Goal: Transaction & Acquisition: Purchase product/service

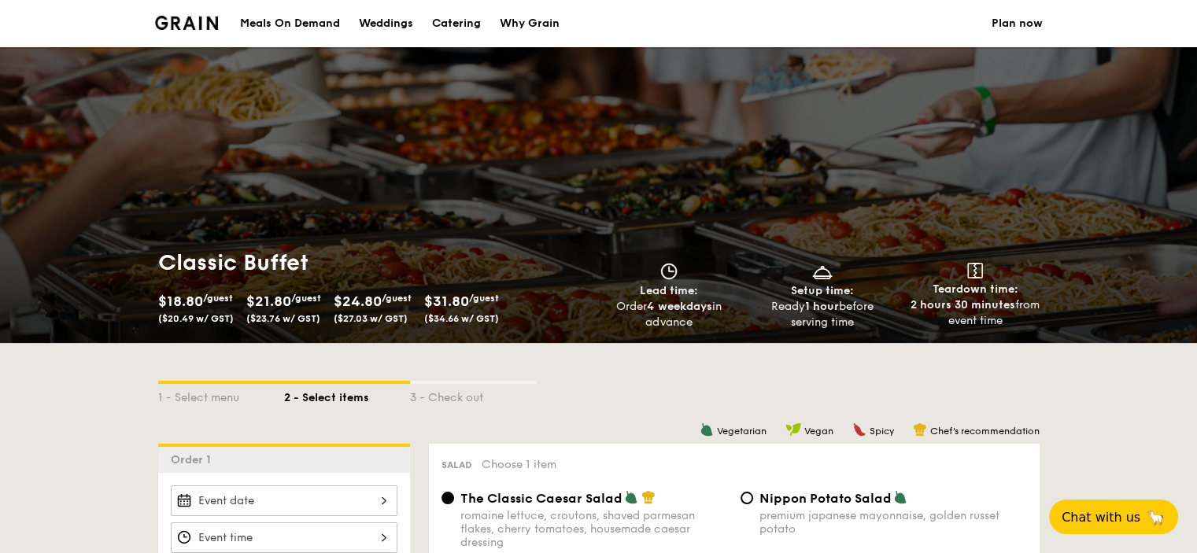
click at [466, 15] on div "Catering" at bounding box center [456, 23] width 49 height 47
select select
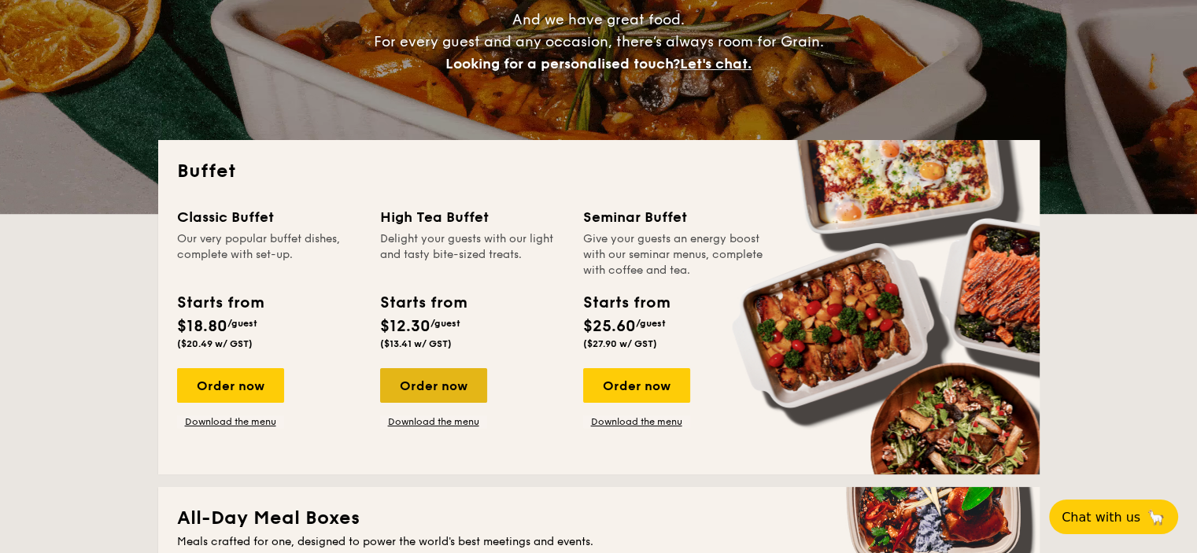
scroll to position [233, 0]
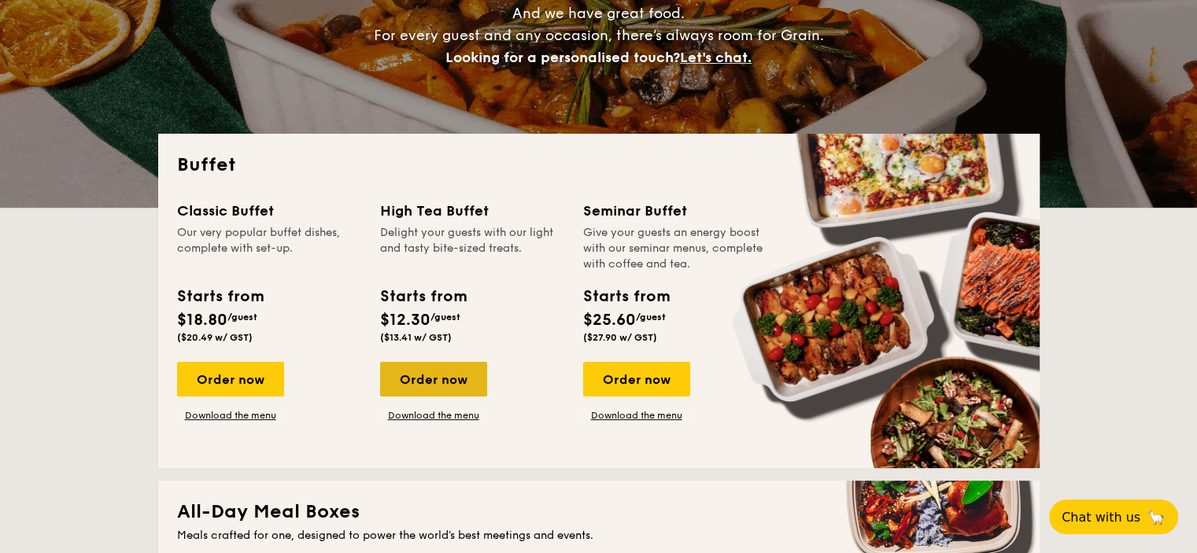
click at [434, 382] on div "Order now" at bounding box center [433, 379] width 107 height 35
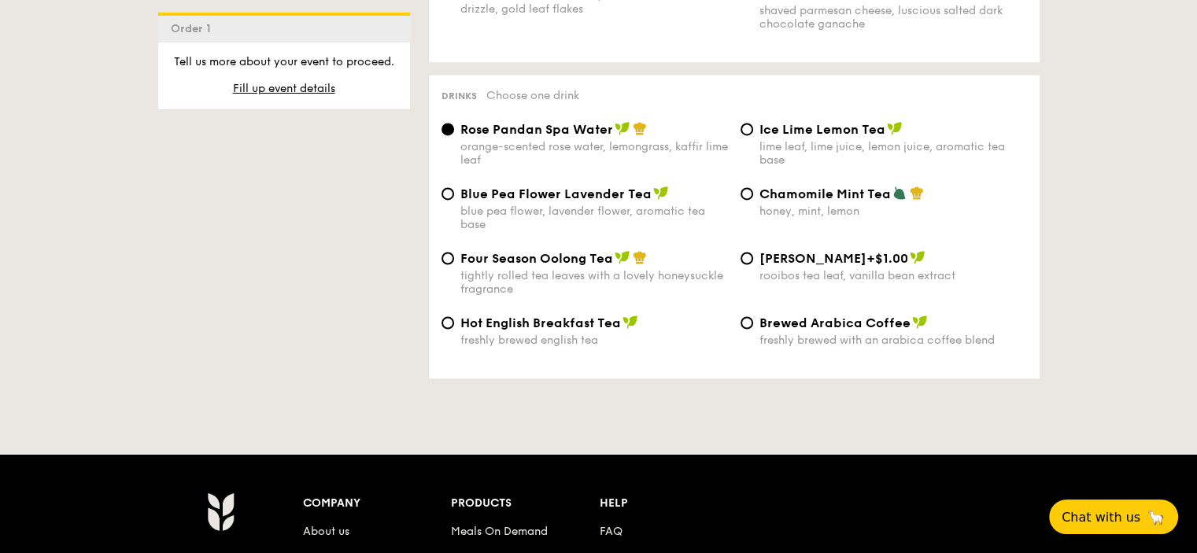
scroll to position [2577, 0]
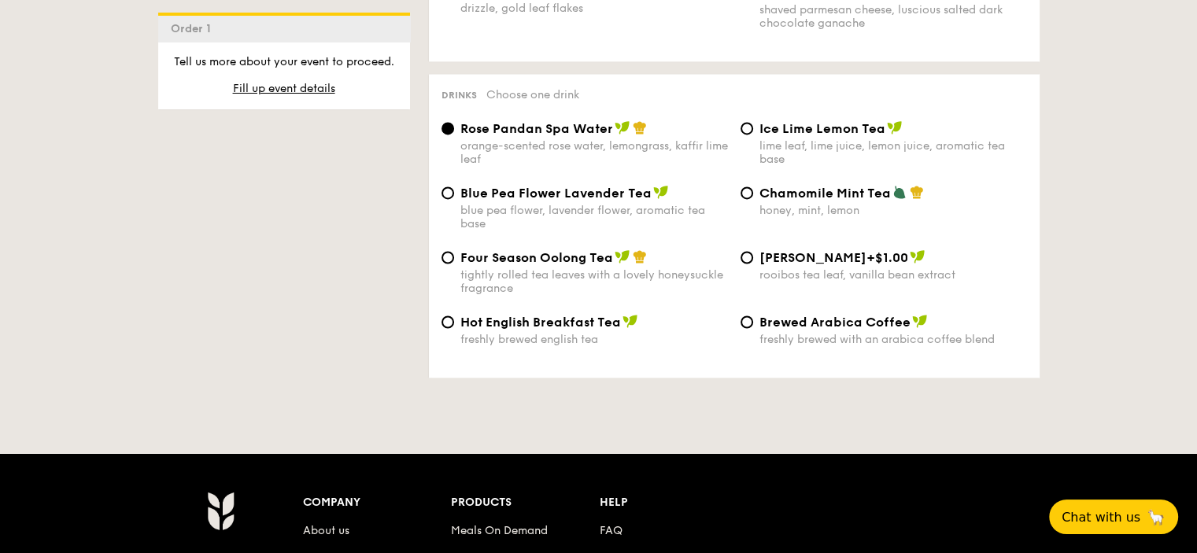
select select
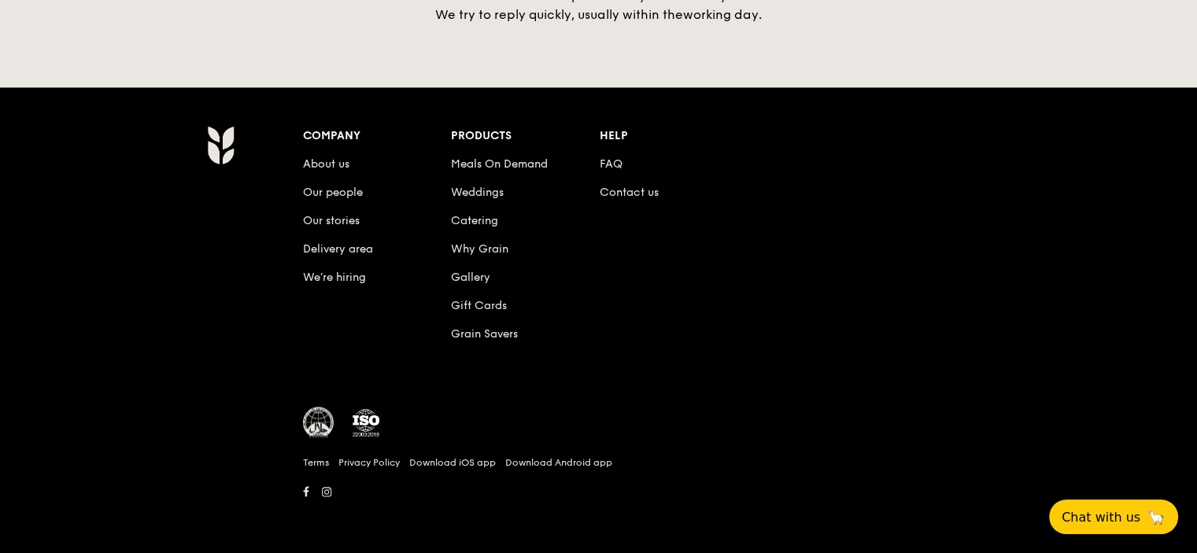
scroll to position [233, 0]
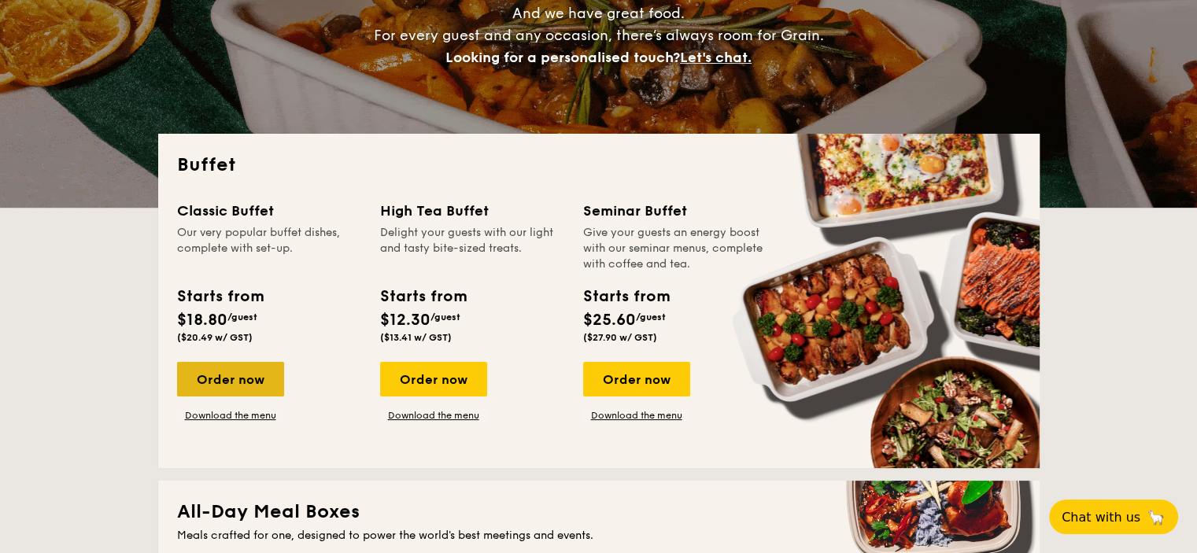
click at [229, 362] on div "Order now" at bounding box center [230, 379] width 107 height 35
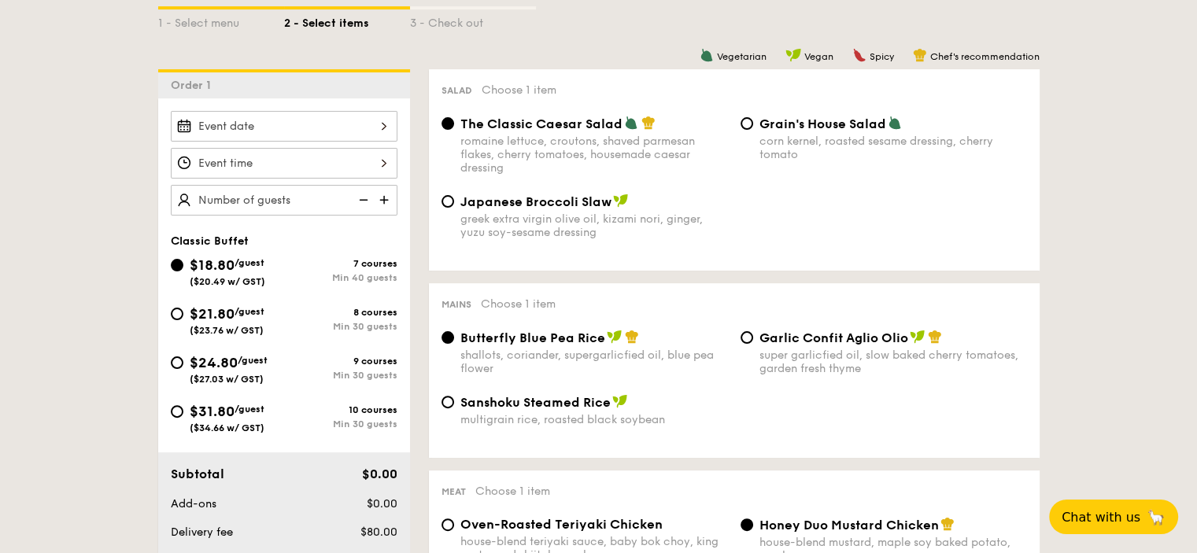
scroll to position [472, 0]
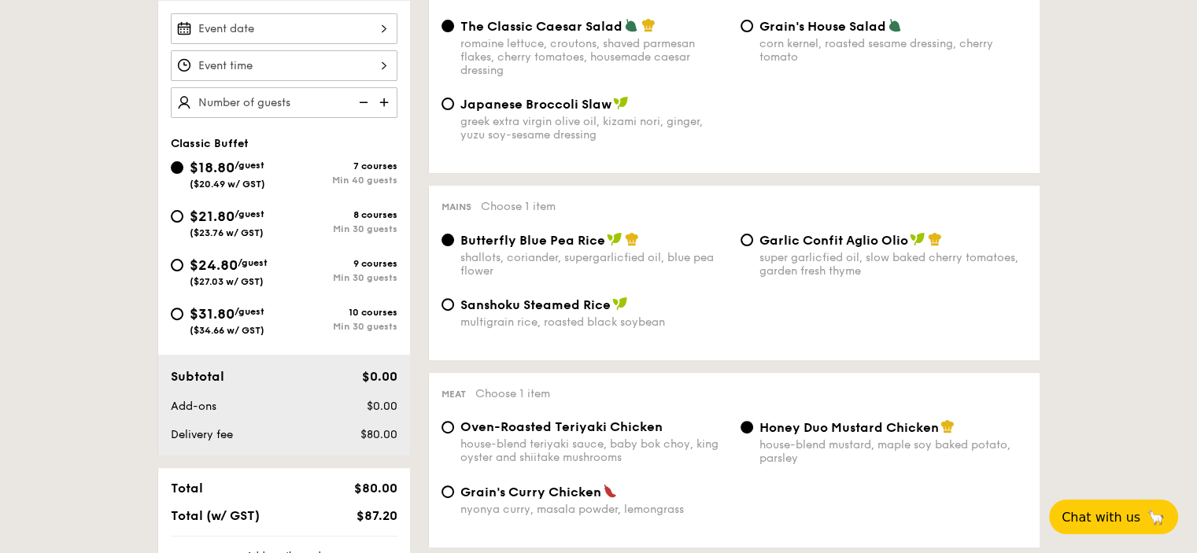
click at [210, 282] on span "($27.03 w/ GST)" at bounding box center [227, 281] width 74 height 11
click at [183, 271] on input "$24.80 /guest ($27.03 w/ GST) 9 courses Min 30 guests" at bounding box center [177, 265] width 13 height 13
radio input "true"
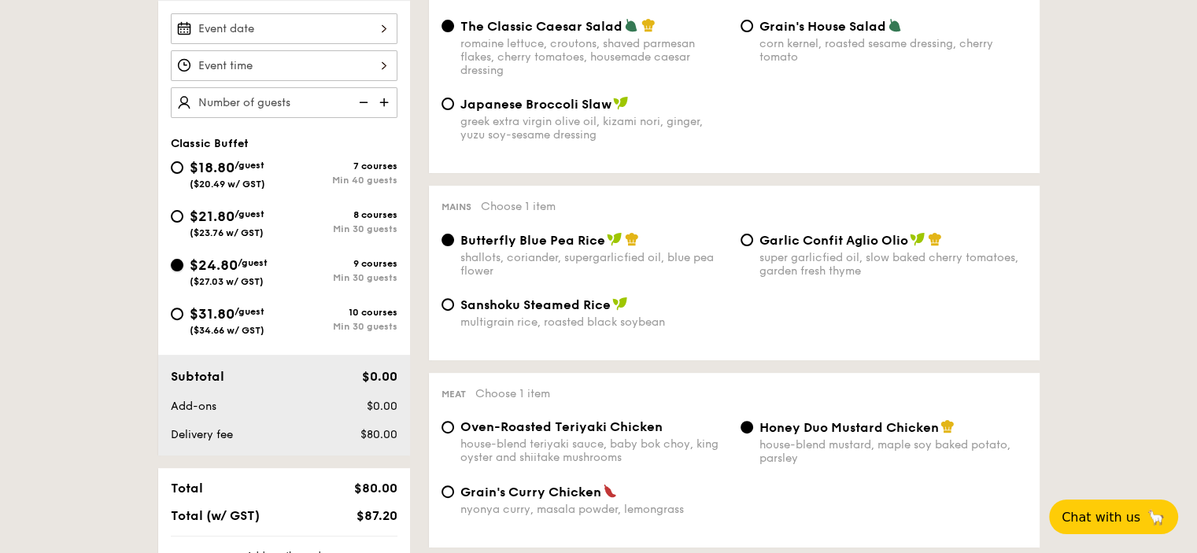
radio input "true"
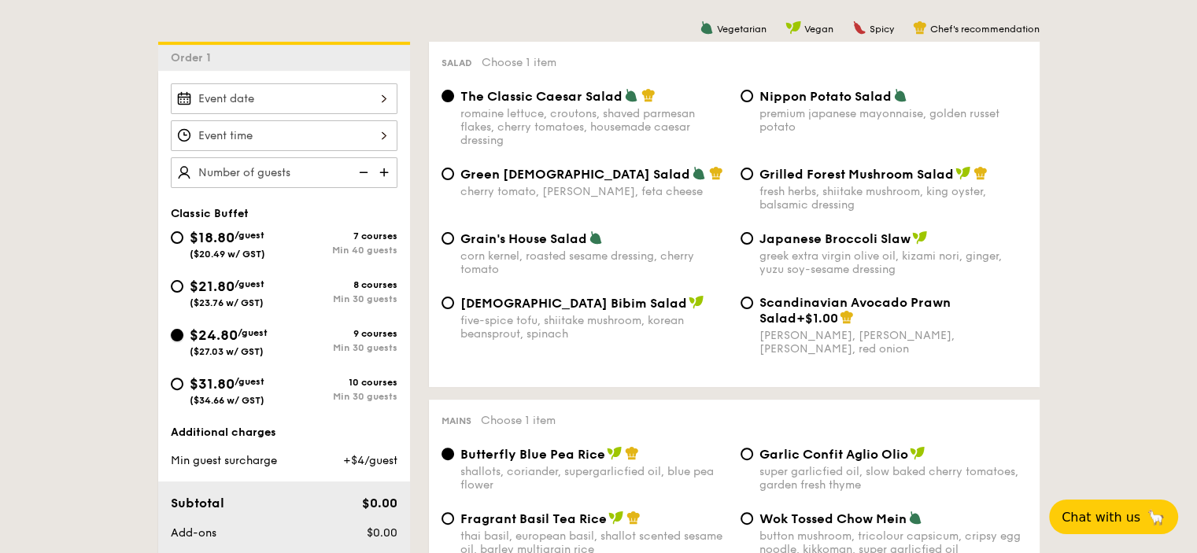
scroll to position [315, 0]
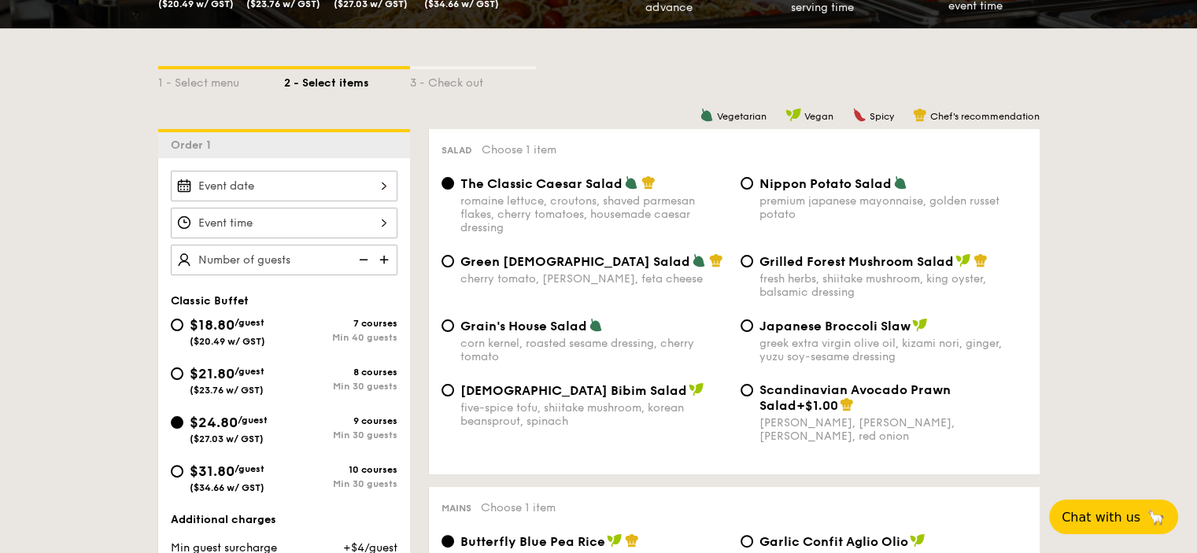
click at [198, 467] on span "$31.80" at bounding box center [212, 471] width 45 height 17
click at [183, 467] on input "$31.80 /guest ($34.66 w/ GST) 10 courses Min 30 guests" at bounding box center [177, 471] width 13 height 13
radio input "true"
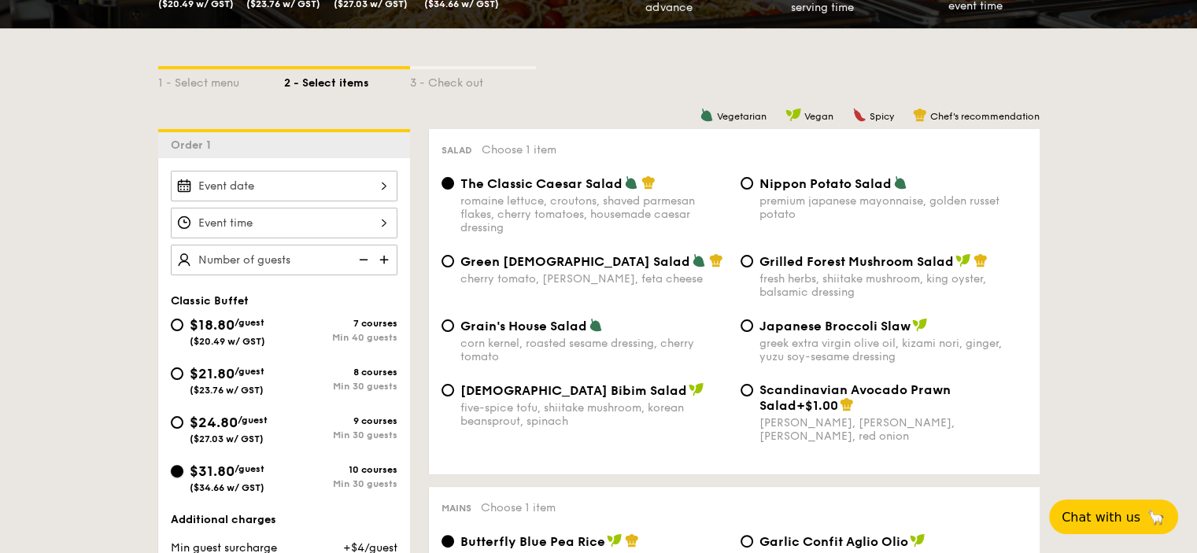
radio input "true"
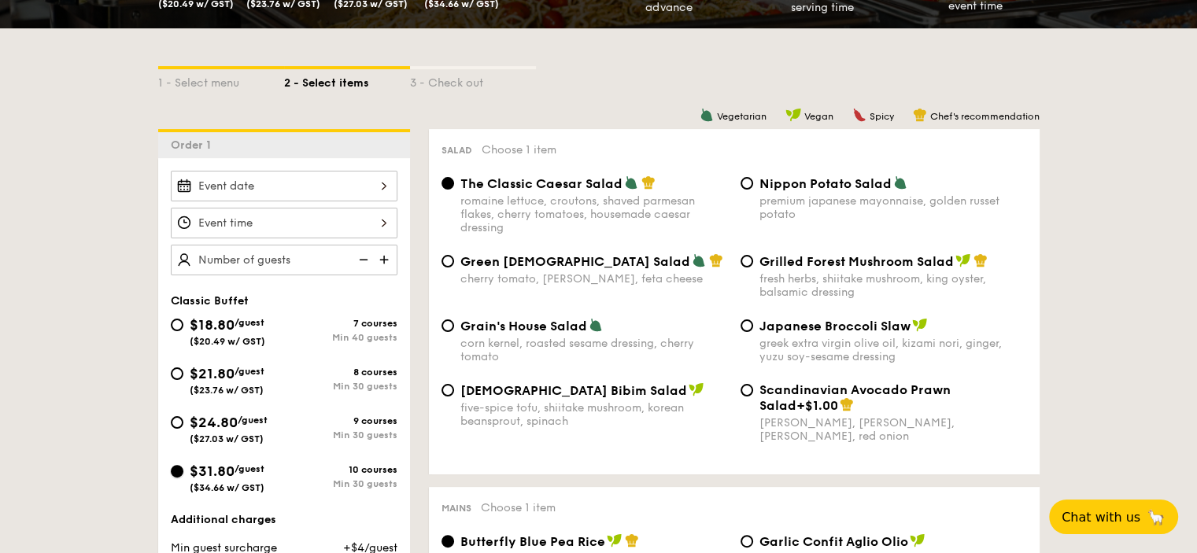
radio input "true"
click at [239, 325] on span "/guest" at bounding box center [249, 322] width 30 height 11
click at [183, 325] on input "$18.80 /guest ($20.49 w/ GST) 7 courses Min 40 guests" at bounding box center [177, 325] width 13 height 13
radio input "true"
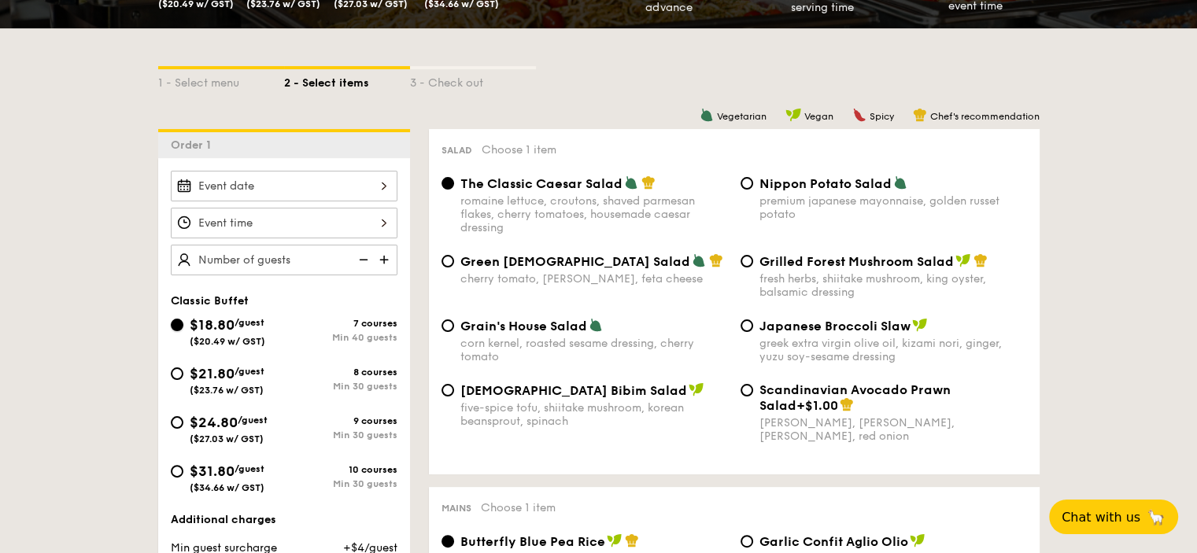
radio input "true"
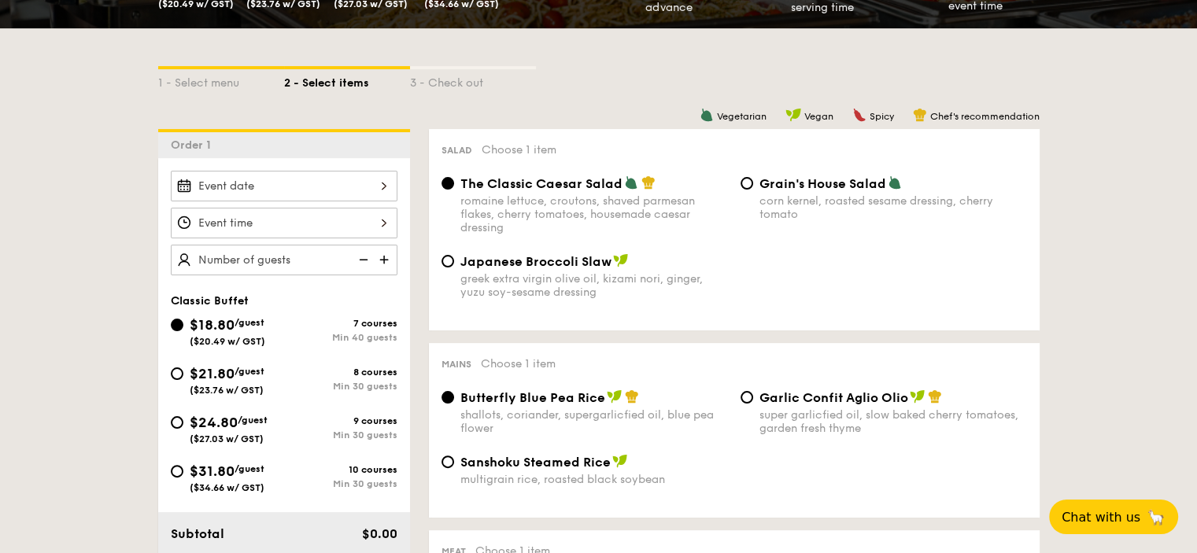
click at [226, 433] on span "($27.03 w/ GST)" at bounding box center [227, 438] width 74 height 11
click at [183, 429] on input "$24.80 /guest ($27.03 w/ GST) 9 courses Min 30 guests" at bounding box center [177, 422] width 13 height 13
radio input "true"
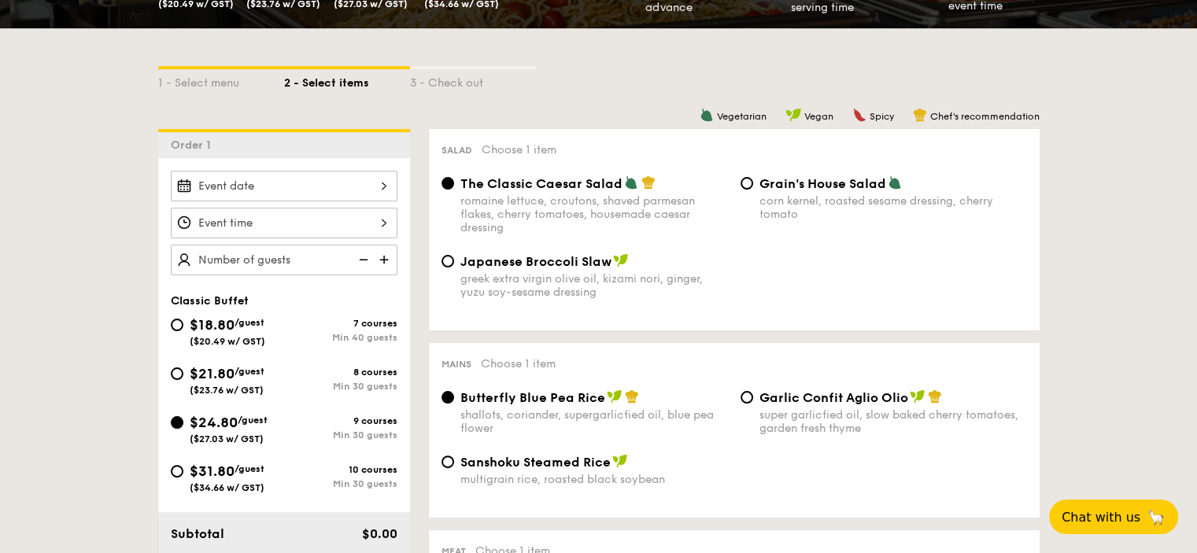
radio input "true"
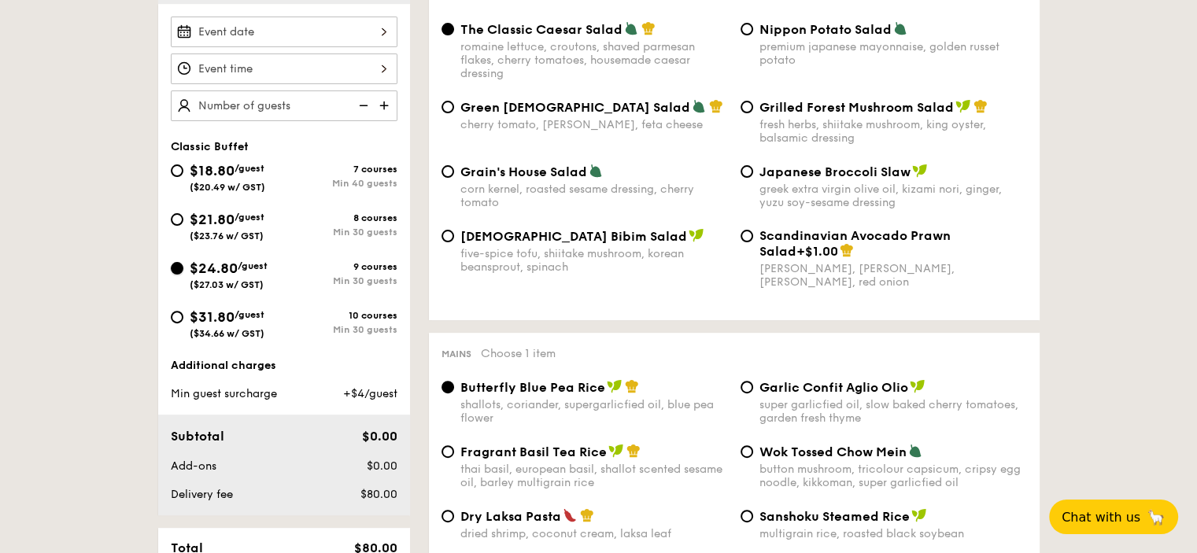
scroll to position [472, 0]
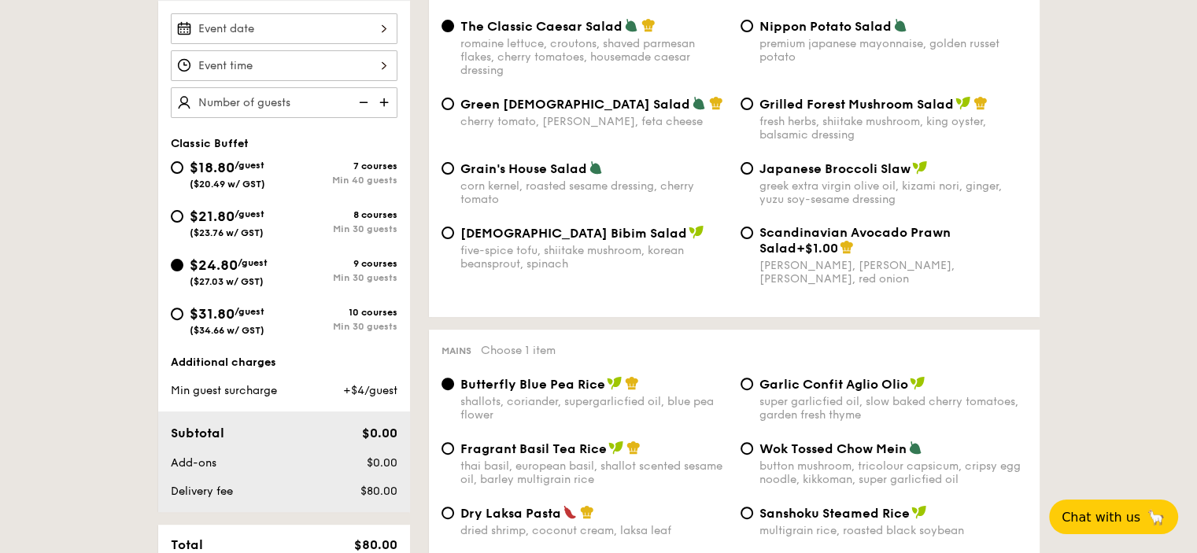
click at [784, 99] on span "Grilled Forest Mushroom Salad" at bounding box center [856, 104] width 194 height 15
click at [753, 99] on input "Grilled Forest Mushroom Salad fresh herbs, shiitake mushroom, king oyster, bals…" at bounding box center [746, 104] width 13 height 13
radio input "true"
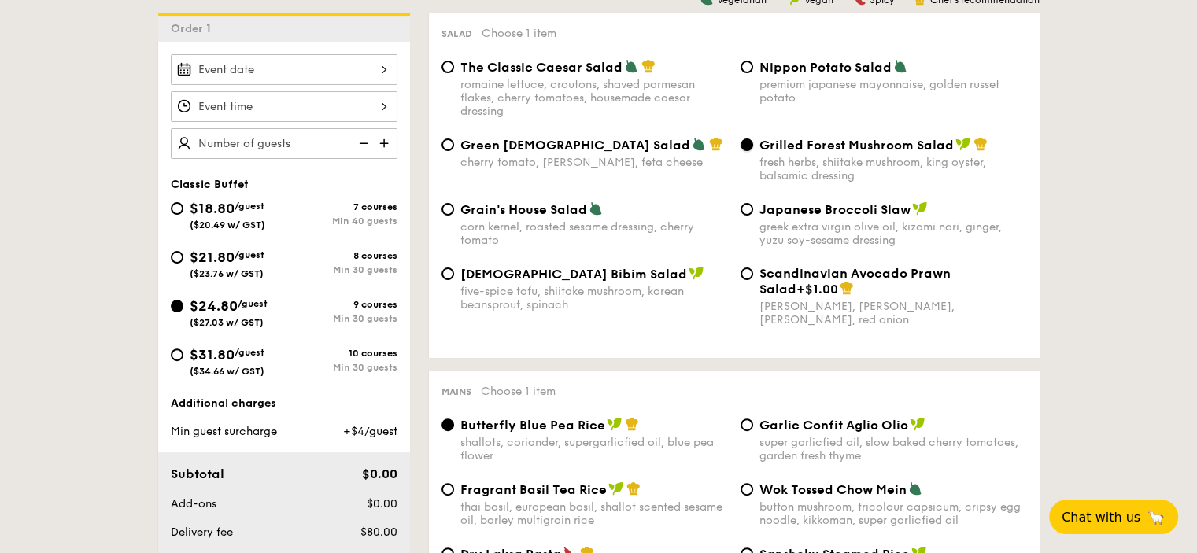
scroll to position [393, 0]
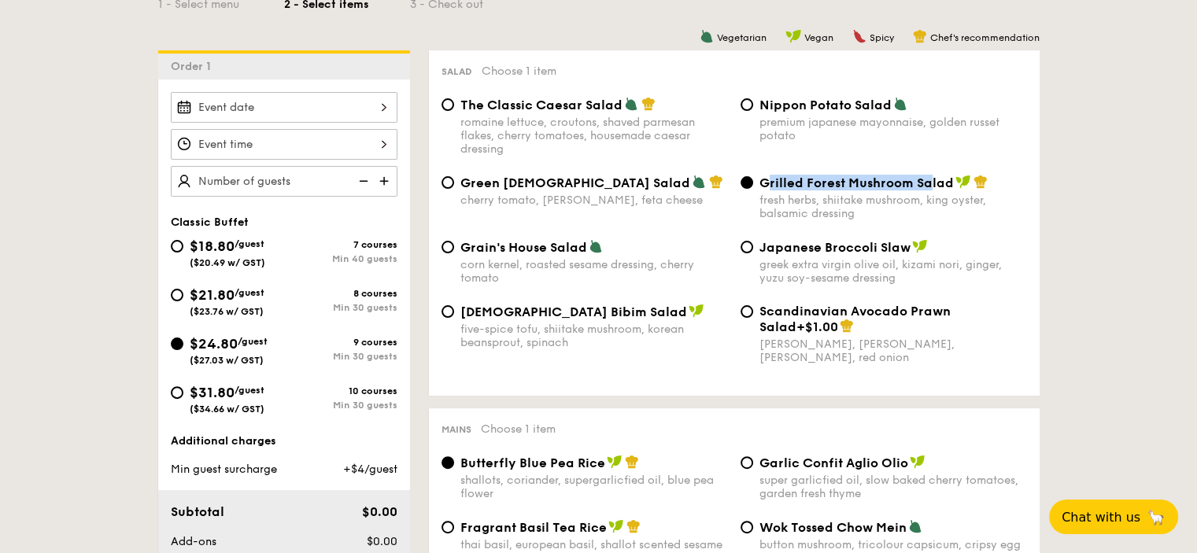
drag, startPoint x: 777, startPoint y: 184, endPoint x: 930, endPoint y: 180, distance: 152.7
click at [931, 180] on span "Grilled Forest Mushroom Salad" at bounding box center [856, 182] width 194 height 15
click at [837, 200] on div "fresh herbs, shiitake mushroom, king oyster, balsamic dressing" at bounding box center [892, 207] width 267 height 27
click at [753, 189] on input "Grilled Forest Mushroom Salad fresh herbs, shiitake mushroom, king oyster, bals…" at bounding box center [746, 182] width 13 height 13
drag, startPoint x: 758, startPoint y: 185, endPoint x: 948, endPoint y: 190, distance: 189.7
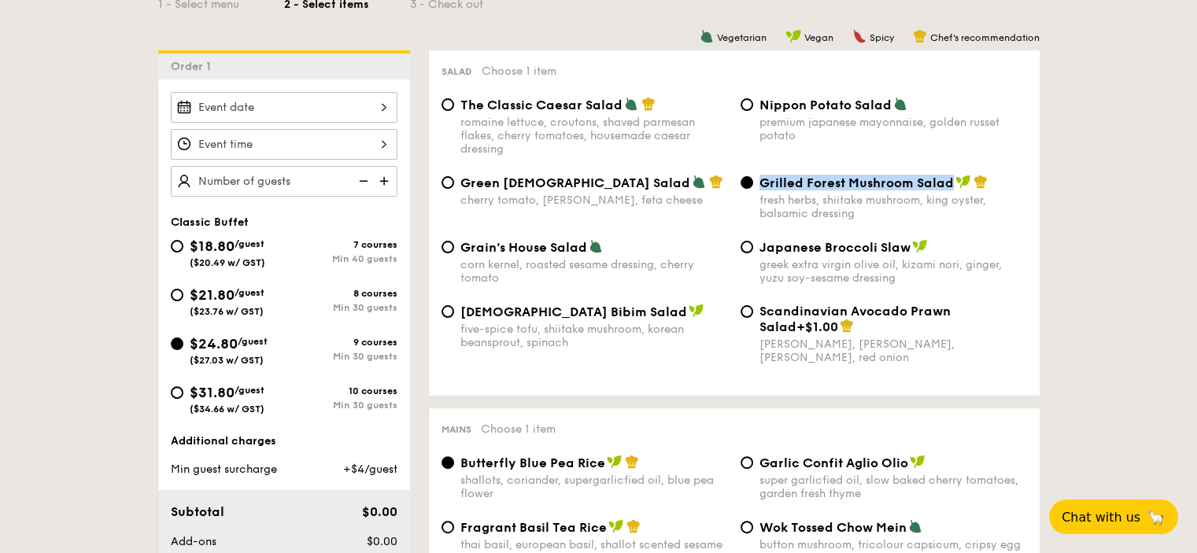
click at [948, 190] on span "Grilled Forest Mushroom Salad" at bounding box center [856, 182] width 194 height 15
copy span "Grilled Forest Mushroom Salad"
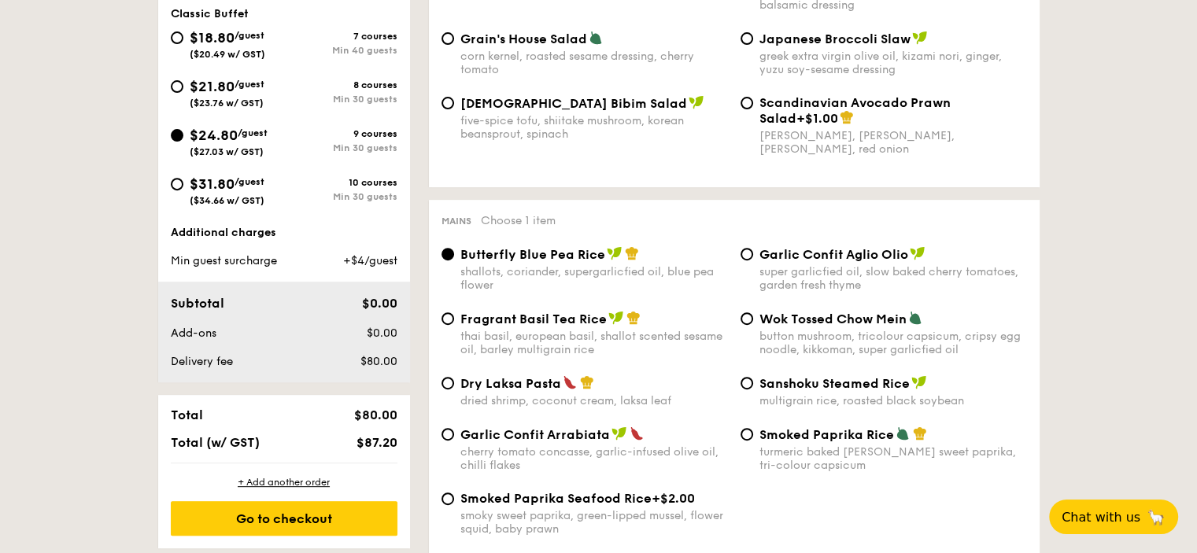
scroll to position [629, 0]
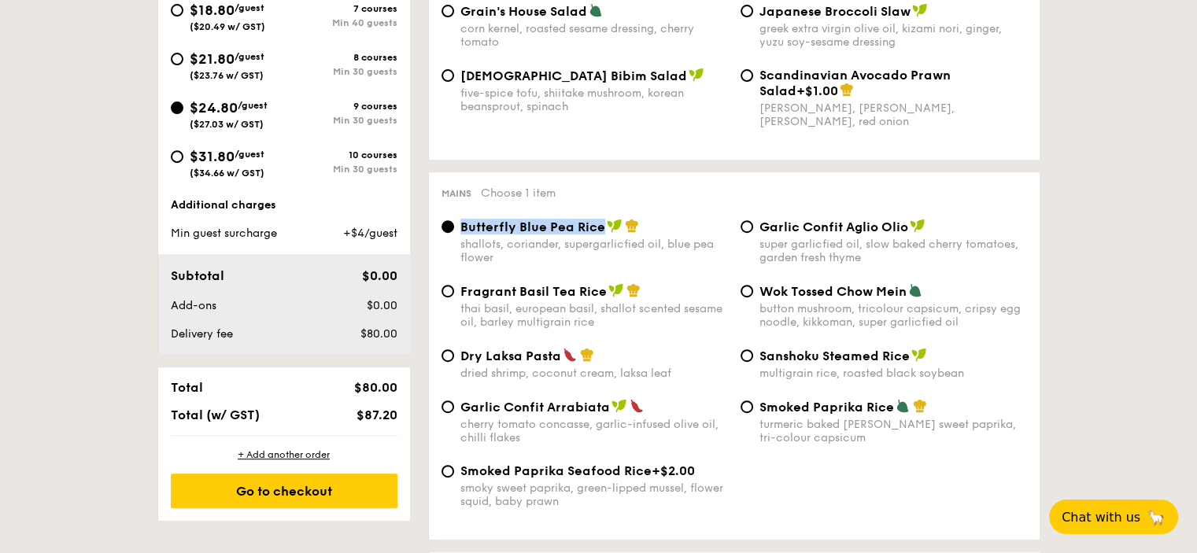
drag, startPoint x: 455, startPoint y: 229, endPoint x: 607, endPoint y: 238, distance: 152.1
click at [607, 238] on div "Butterfly Blue Pea Rice shallots, coriander, supergarlicfied oil, blue pea flow…" at bounding box center [584, 242] width 299 height 46
copy span "Butterfly Blue Pea Rice"
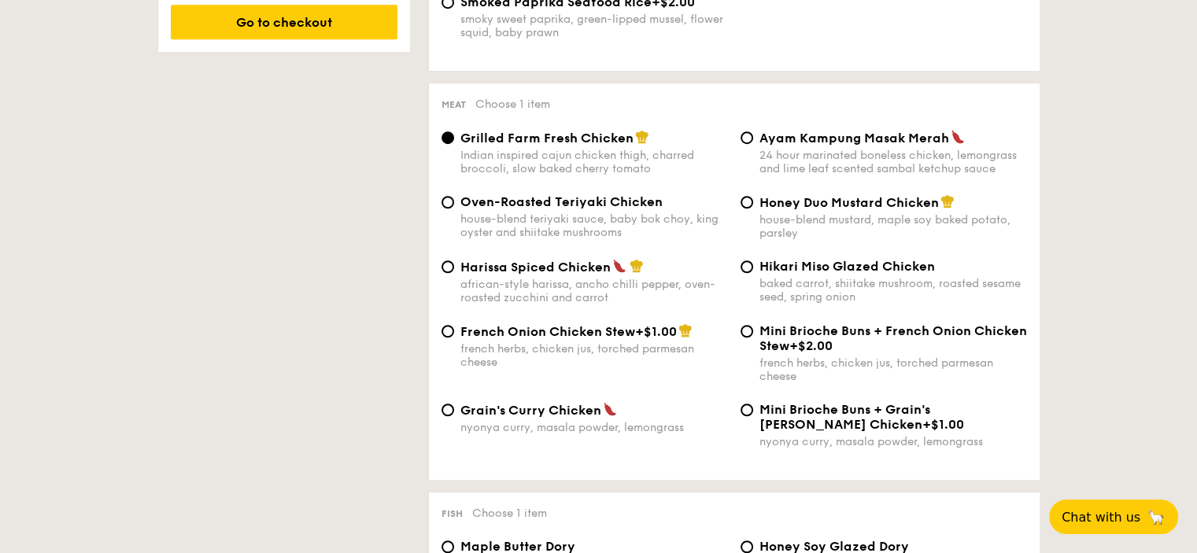
scroll to position [1101, 0]
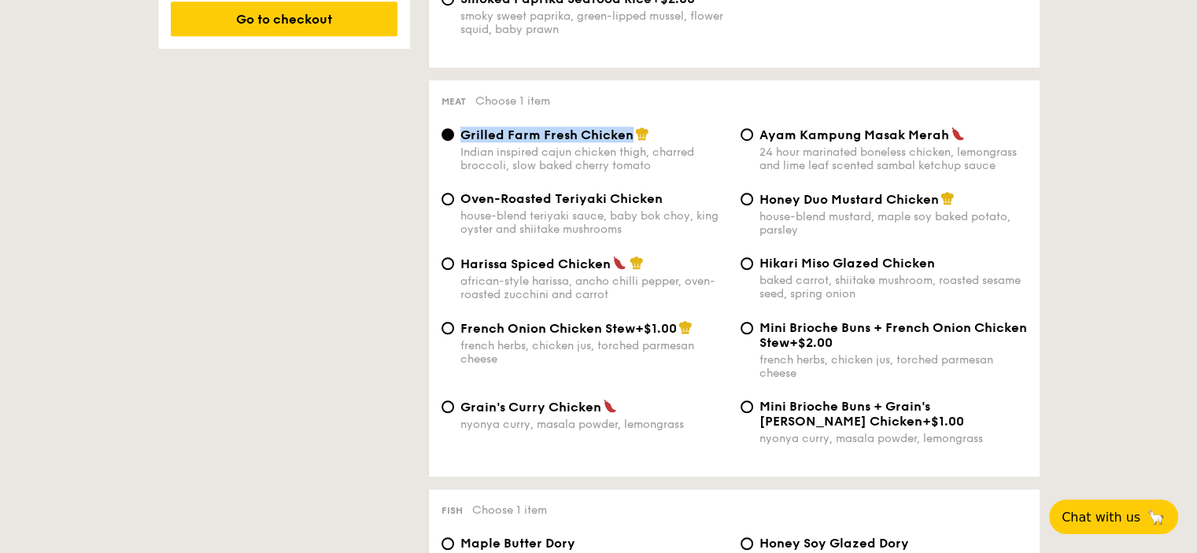
drag, startPoint x: 460, startPoint y: 144, endPoint x: 633, endPoint y: 141, distance: 172.3
click at [633, 141] on div "Grilled Farm Fresh Chicken" at bounding box center [593, 135] width 267 height 16
copy span "Grilled Farm Fresh Chicken"
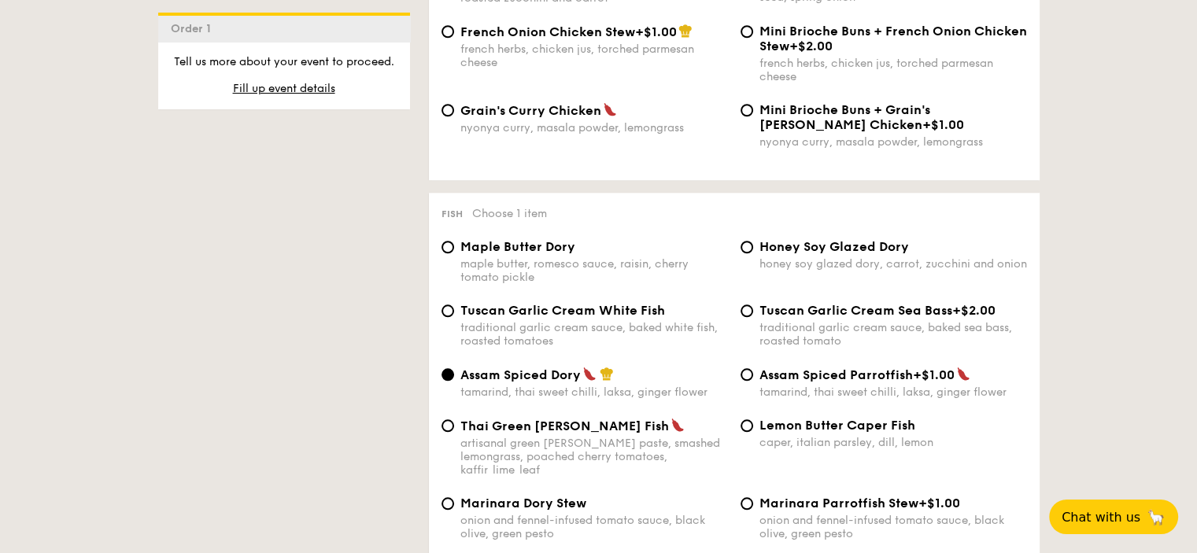
scroll to position [1495, 0]
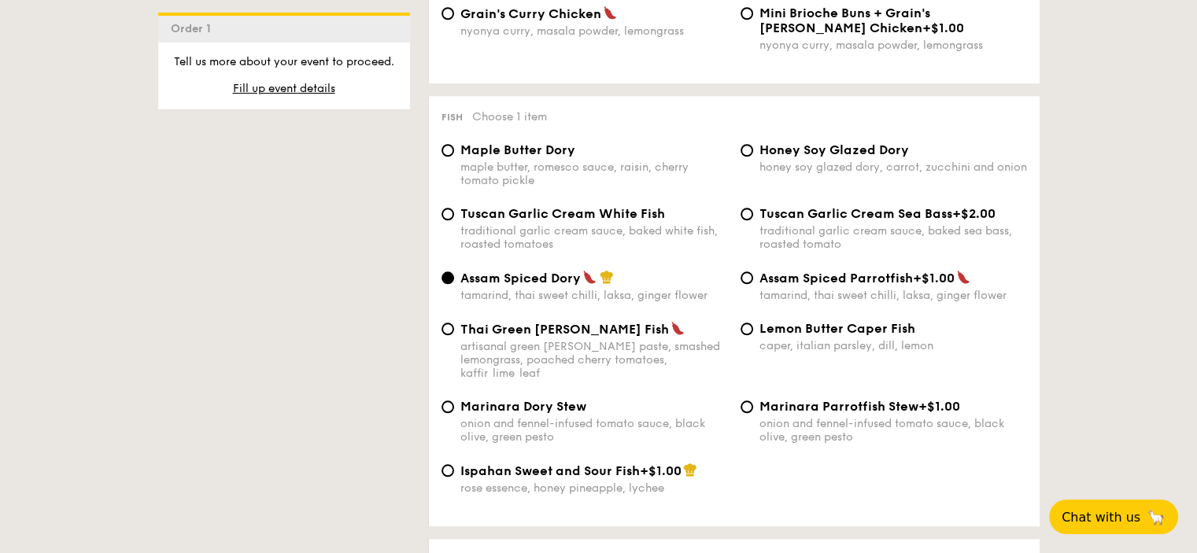
click at [509, 337] on span "Thai Green [PERSON_NAME] Fish" at bounding box center [564, 329] width 208 height 15
click at [454, 335] on input "Thai Green [PERSON_NAME] Fish artisanal green [PERSON_NAME] paste, smashed lemo…" at bounding box center [447, 329] width 13 height 13
radio input "true"
click at [492, 286] on span "Assam Spiced Dory" at bounding box center [520, 278] width 120 height 15
click at [454, 284] on input "Assam Spiced Dory tamarind, thai sweet chilli, laksa, ginger flower" at bounding box center [447, 277] width 13 height 13
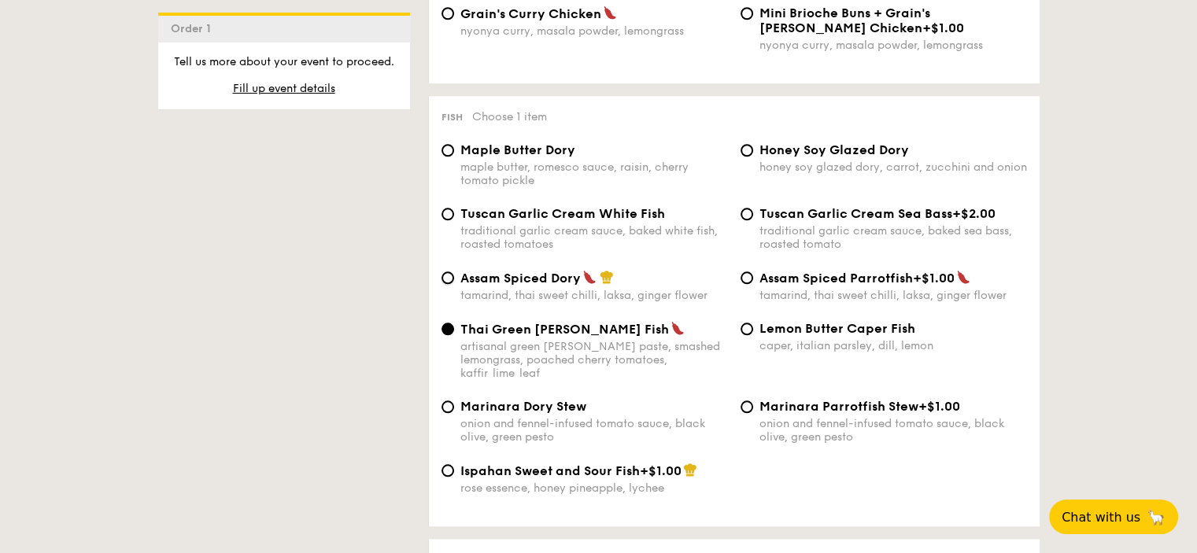
radio input "true"
click at [595, 221] on span "Tuscan Garlic Cream White Fish" at bounding box center [562, 213] width 205 height 15
click at [454, 220] on input "Tuscan Garlic Cream White Fish traditional garlic cream sauce, baked white fish…" at bounding box center [447, 214] width 13 height 13
radio input "true"
drag, startPoint x: 623, startPoint y: 232, endPoint x: 460, endPoint y: 229, distance: 162.9
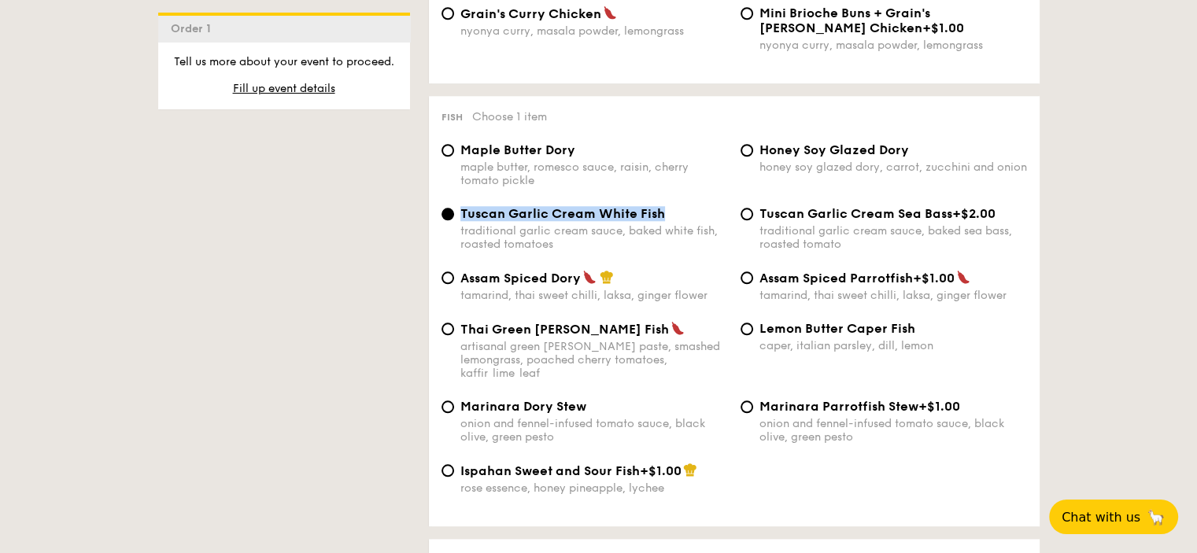
click at [460, 221] on div "Tuscan Garlic Cream White Fish" at bounding box center [593, 213] width 267 height 15
copy span "Tuscan Garlic Cream White Fish"
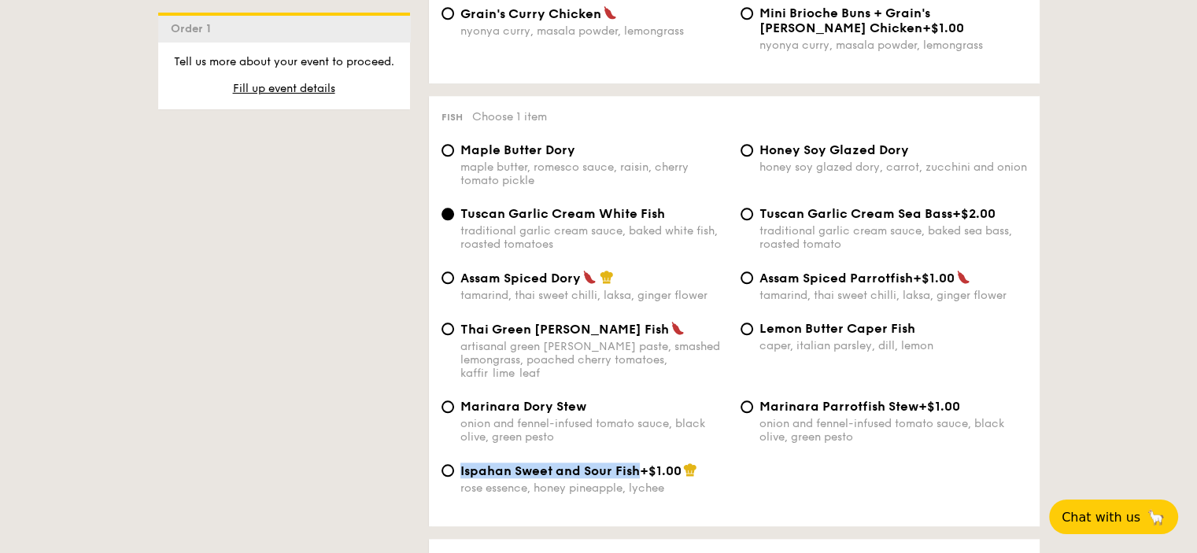
drag, startPoint x: 455, startPoint y: 471, endPoint x: 640, endPoint y: 478, distance: 185.0
click at [640, 478] on div "Ispahan Sweet and Sour Fish +$1.00 rose essence, honey pineapple, lychee" at bounding box center [584, 479] width 299 height 32
copy span "Ispahan Sweet and Sour Fish"
click at [581, 472] on span "Ispahan Sweet and Sour Fish" at bounding box center [549, 470] width 179 height 15
click at [454, 472] on input "Ispahan Sweet and Sour Fish +$1.00 rose essence, honey pineapple, lychee" at bounding box center [447, 470] width 13 height 13
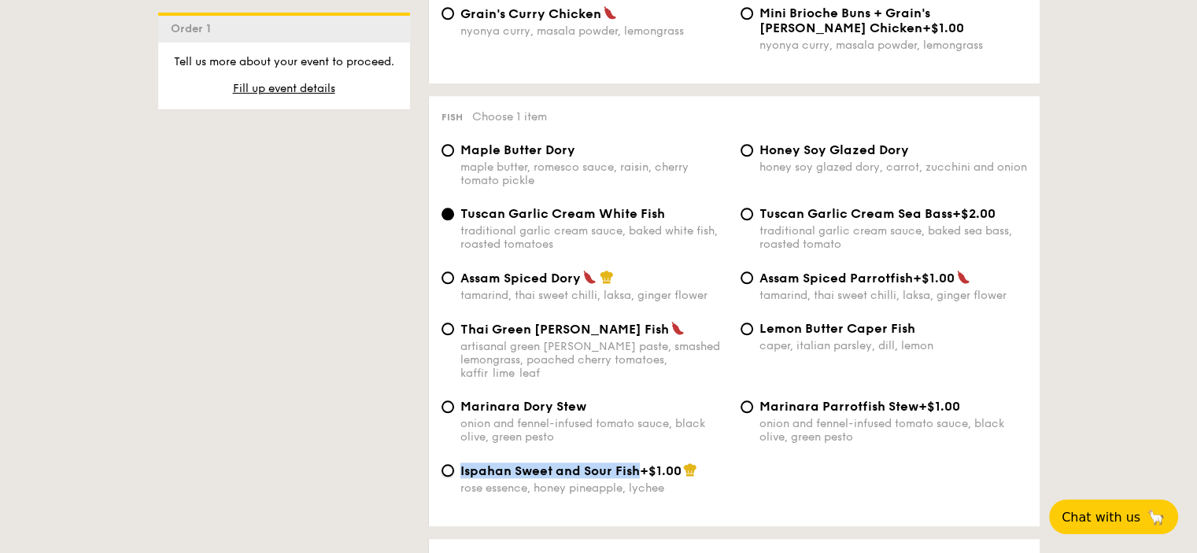
radio input "true"
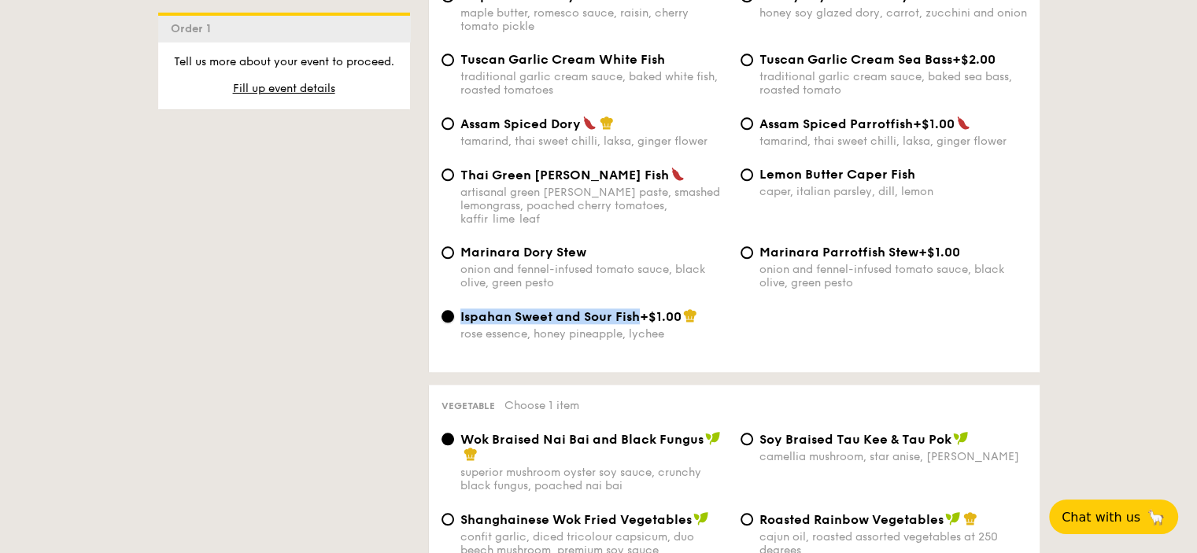
scroll to position [1809, 0]
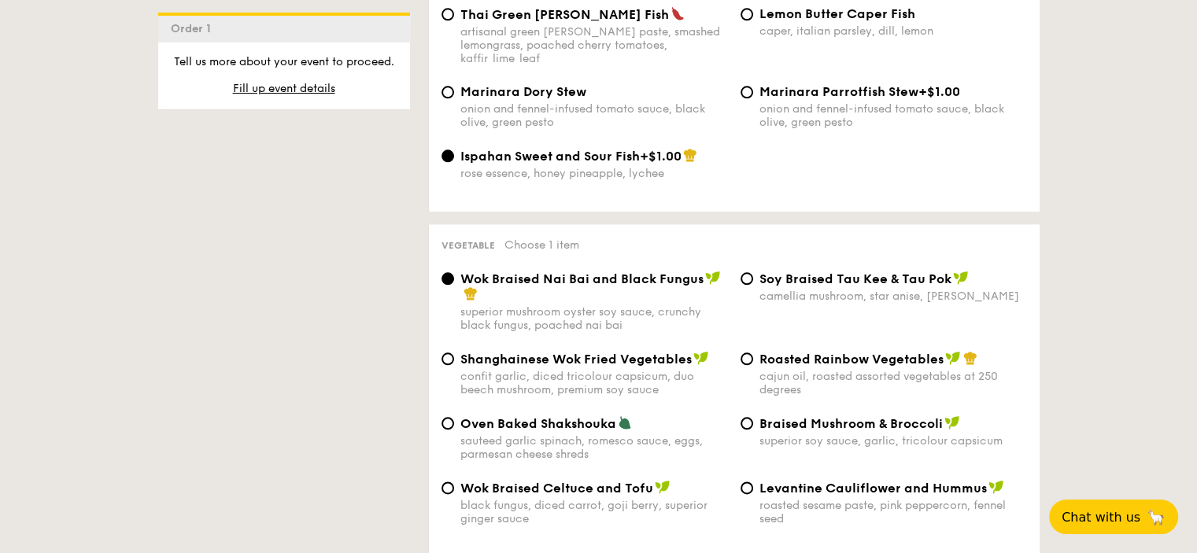
click at [295, 234] on div "1 - Select menu 2 - Select items 3 - Check out Order 1 Classic Buffet $18.80 /g…" at bounding box center [599, 459] width 906 height 3850
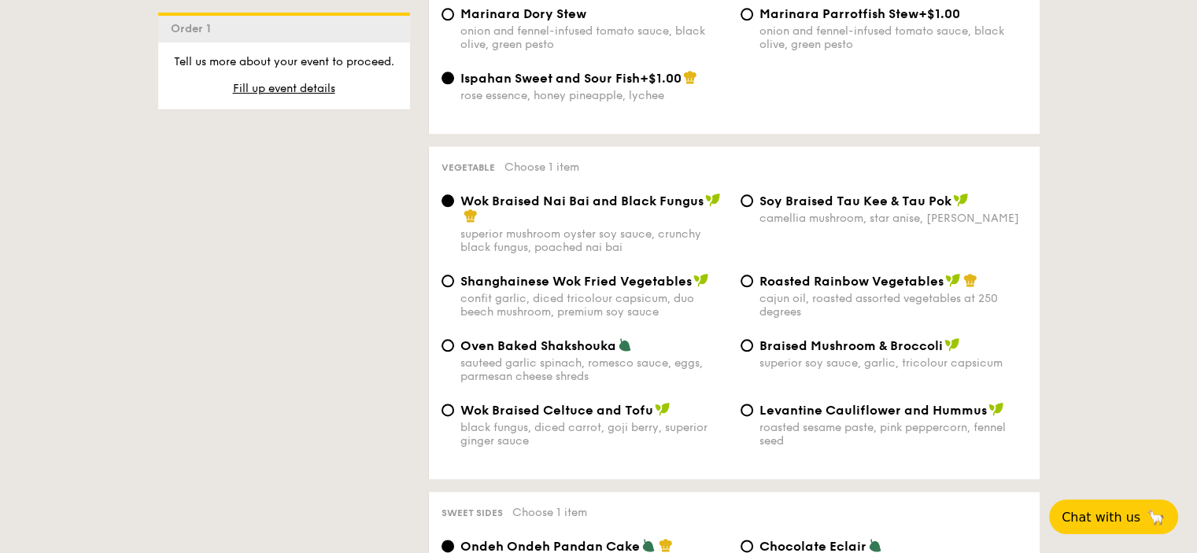
scroll to position [1888, 0]
drag, startPoint x: 456, startPoint y: 198, endPoint x: 699, endPoint y: 207, distance: 242.5
click at [699, 207] on div "Wok Braised Nai Bai and Black Fungus superior mushroom oyster soy sauce, crunch…" at bounding box center [584, 222] width 299 height 61
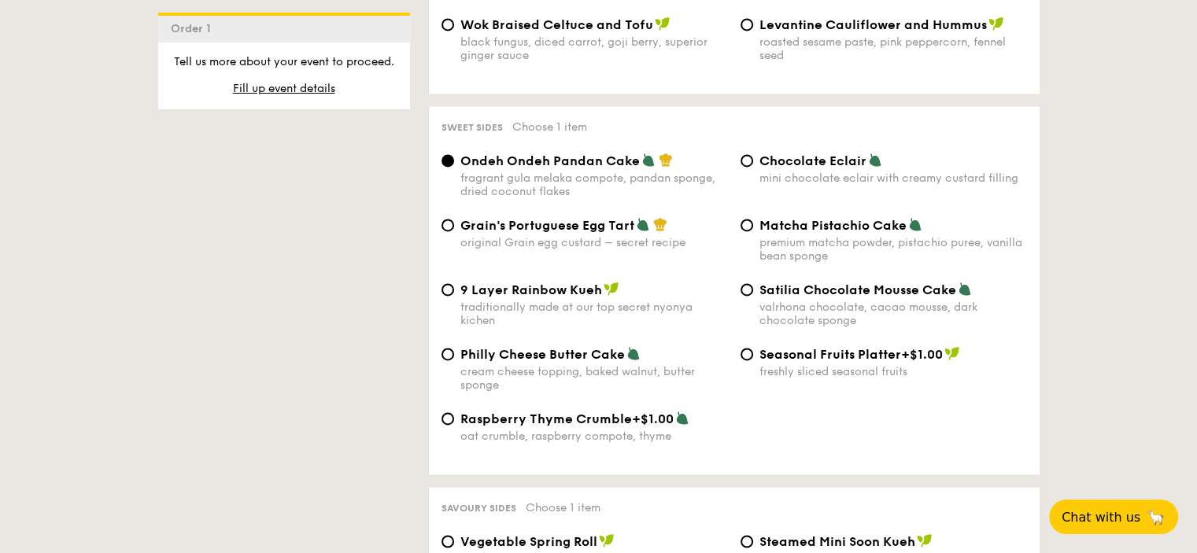
scroll to position [2282, 0]
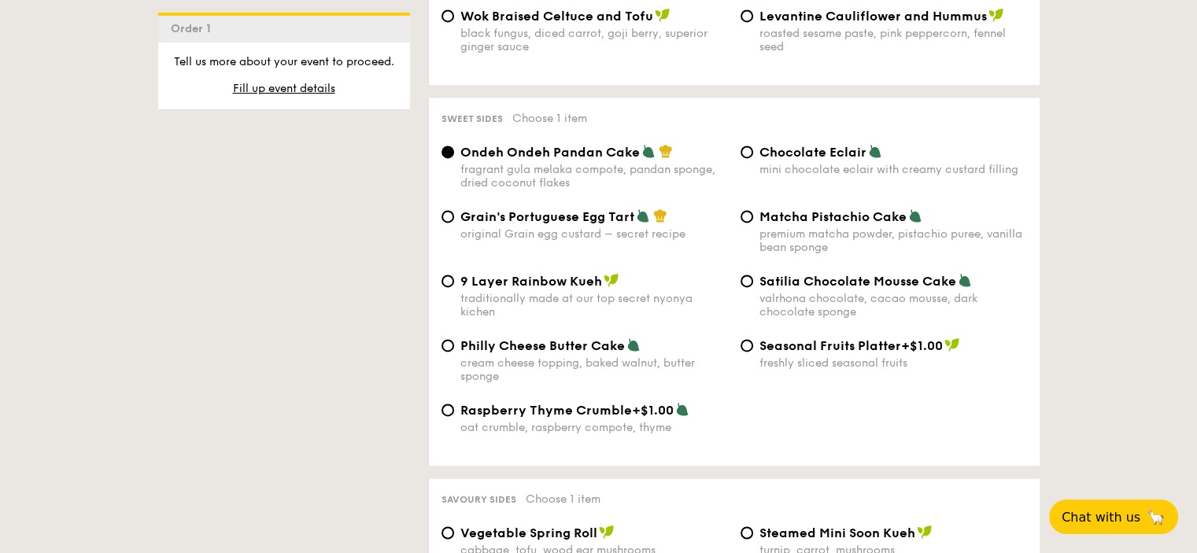
click at [560, 224] on span "Grain's Portuguese Egg Tart" at bounding box center [547, 216] width 174 height 15
click at [454, 223] on input "Grain's Portuguese Egg Tart original Grain egg custard – secret recipe" at bounding box center [447, 216] width 13 height 13
radio input "true"
drag, startPoint x: 456, startPoint y: 229, endPoint x: 633, endPoint y: 227, distance: 176.2
click at [633, 227] on div "Grain's Portuguese Egg Tart original Grain egg custard – secret recipe" at bounding box center [584, 224] width 299 height 32
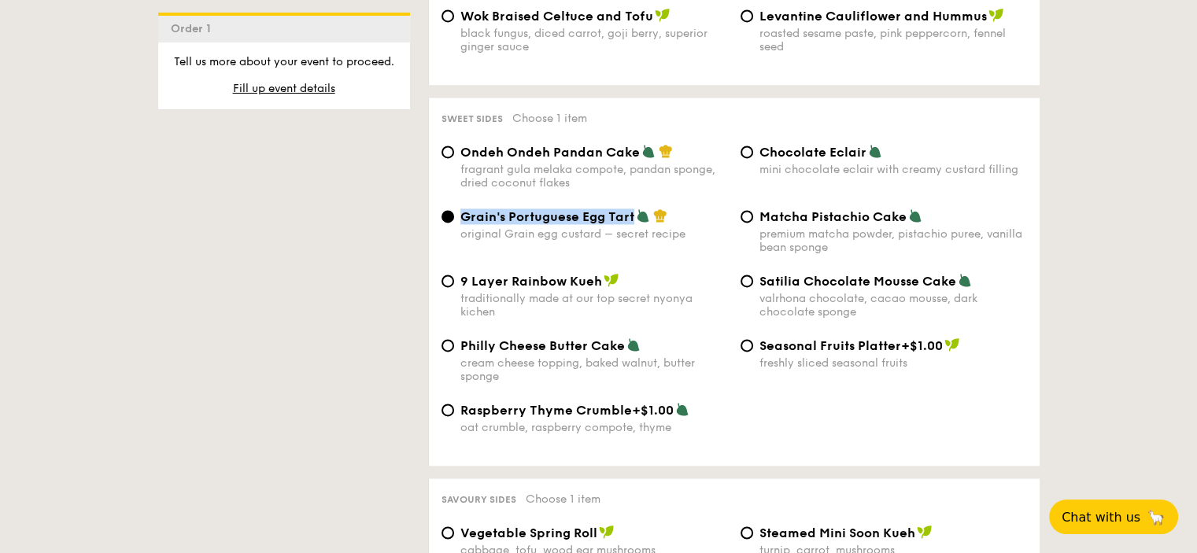
copy span "Grain's Portuguese Egg Tart"
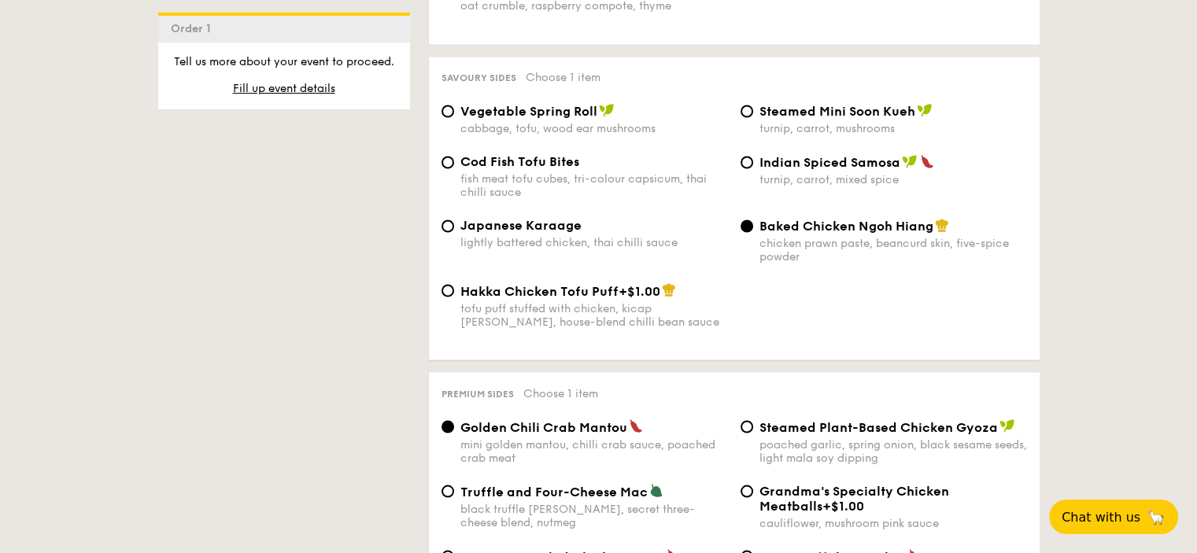
scroll to position [2675, 0]
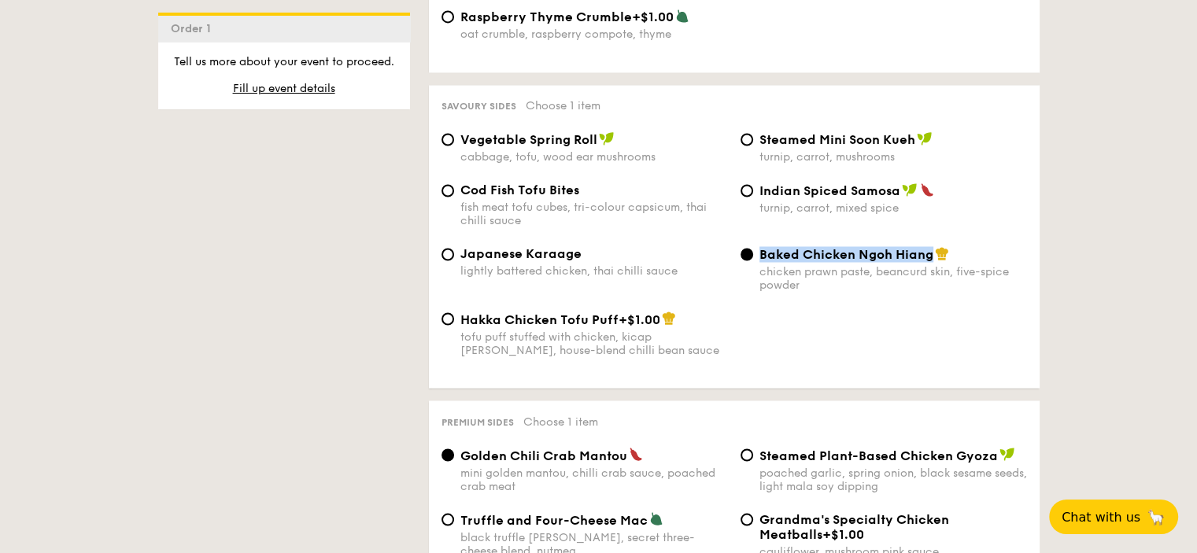
drag, startPoint x: 760, startPoint y: 270, endPoint x: 930, endPoint y: 274, distance: 170.0
click at [929, 262] on span "Baked Chicken Ngoh Hiang" at bounding box center [846, 254] width 174 height 15
copy span "Baked Chicken Ngoh Hiang"
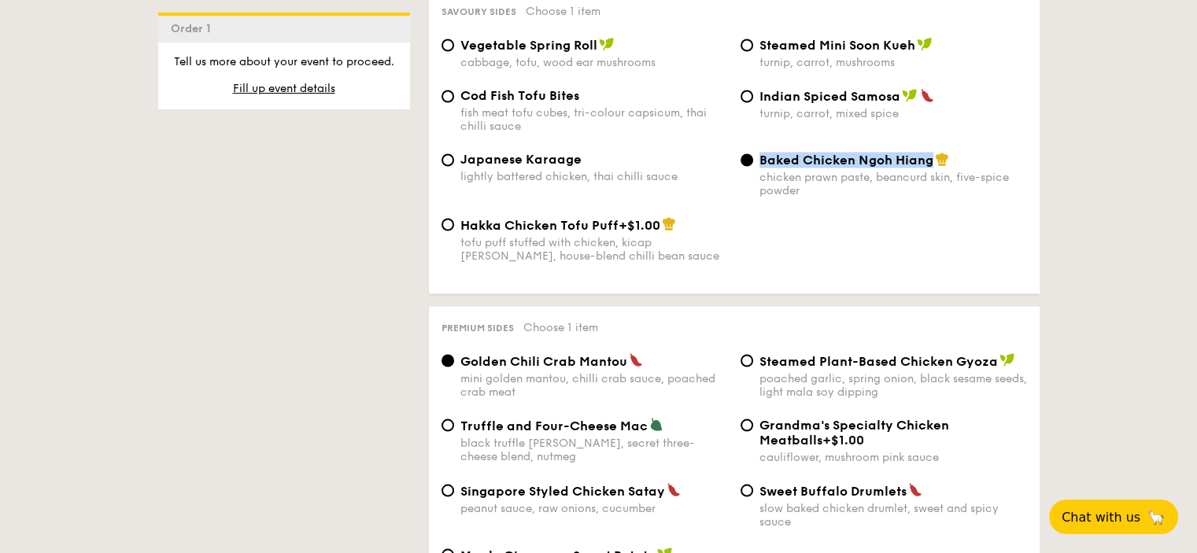
scroll to position [2911, 0]
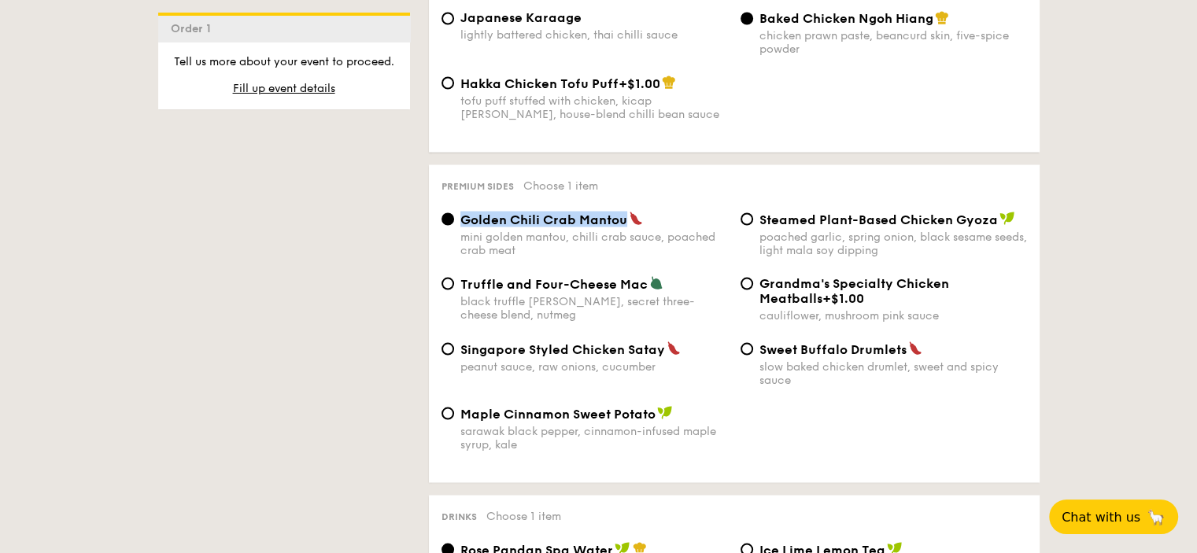
drag, startPoint x: 462, startPoint y: 235, endPoint x: 628, endPoint y: 234, distance: 166.0
click at [628, 227] on div "Golden Chili Crab Mantou" at bounding box center [593, 219] width 267 height 16
copy span "Golden Chili Crab Mantou"
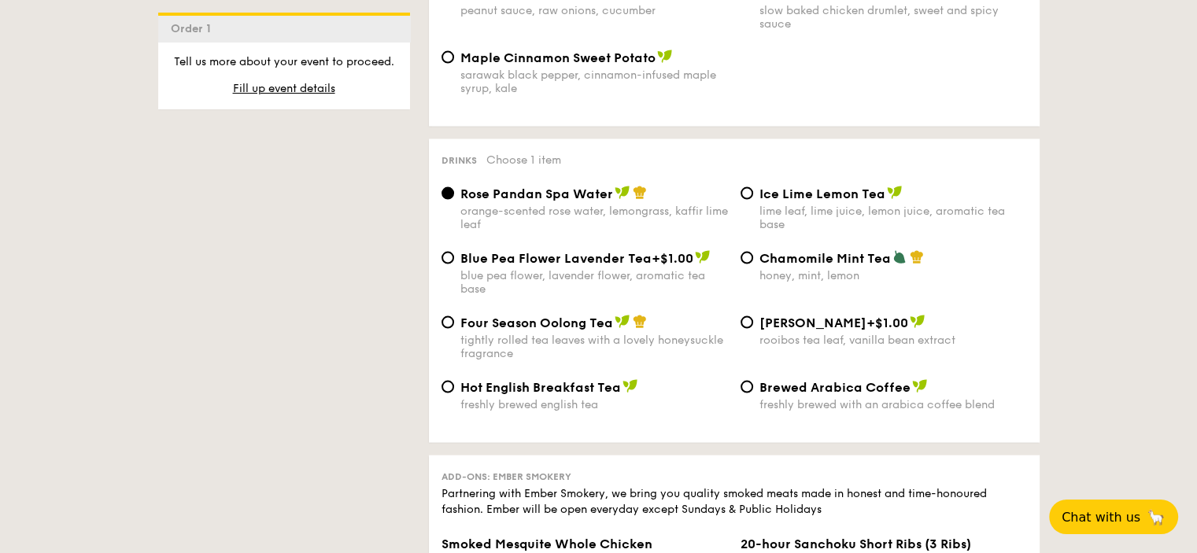
scroll to position [3304, 0]
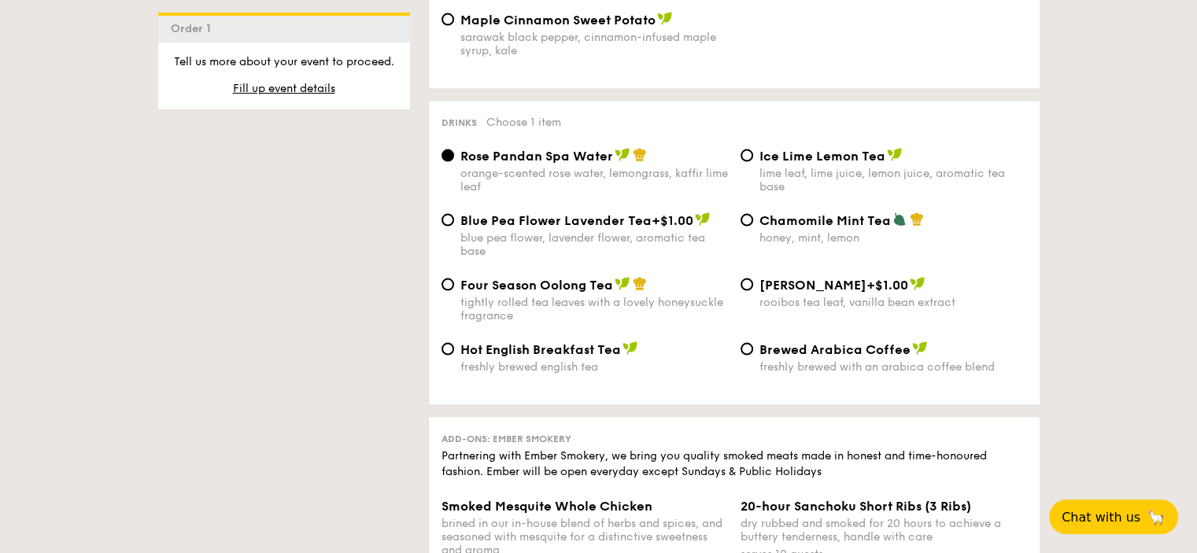
click at [494, 293] on span "Four Season Oolong Tea" at bounding box center [536, 285] width 153 height 15
click at [454, 291] on input "Four Season Oolong Tea tightly rolled tea leaves with a lovely honeysuckle frag…" at bounding box center [447, 285] width 13 height 13
radio input "true"
drag, startPoint x: 456, startPoint y: 306, endPoint x: 610, endPoint y: 313, distance: 153.6
click at [610, 313] on div "Four Season Oolong Tea tightly rolled tea leaves with a lovely honeysuckle frag…" at bounding box center [584, 300] width 299 height 46
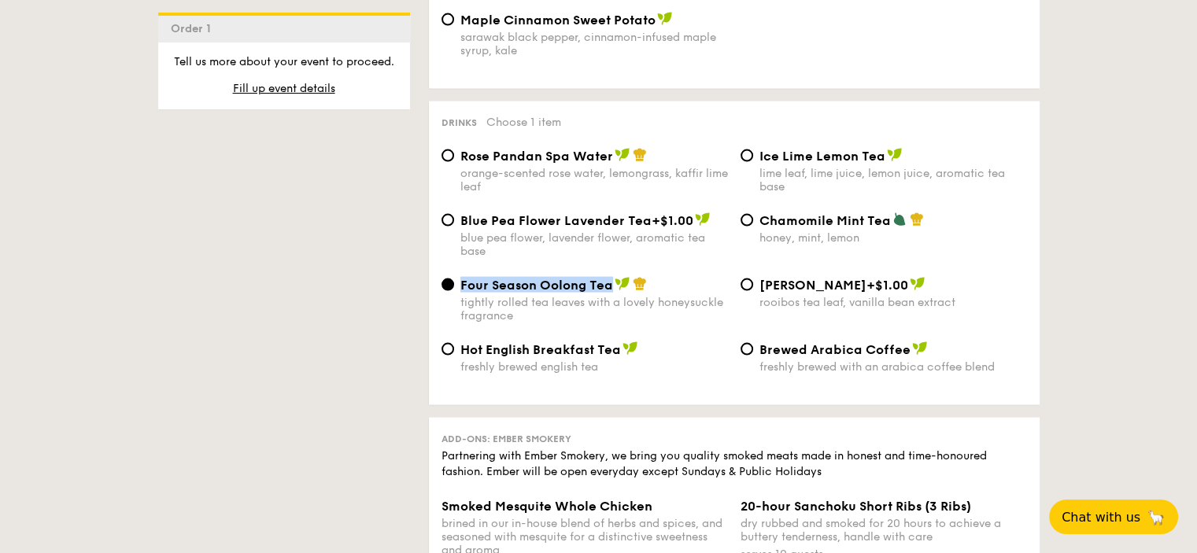
copy span "Four Season Oolong Tea"
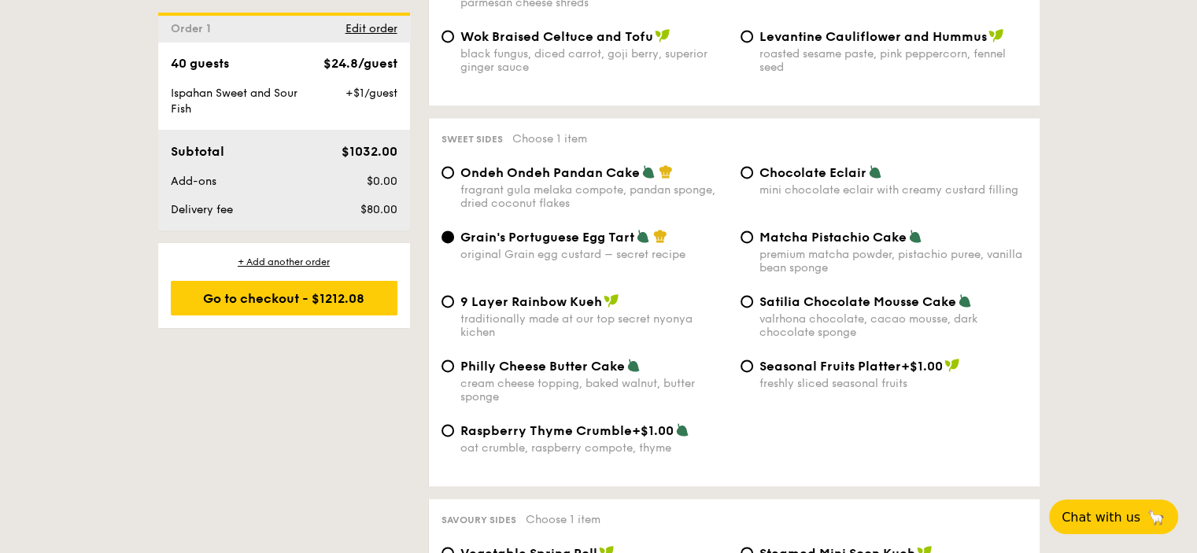
scroll to position [2263, 0]
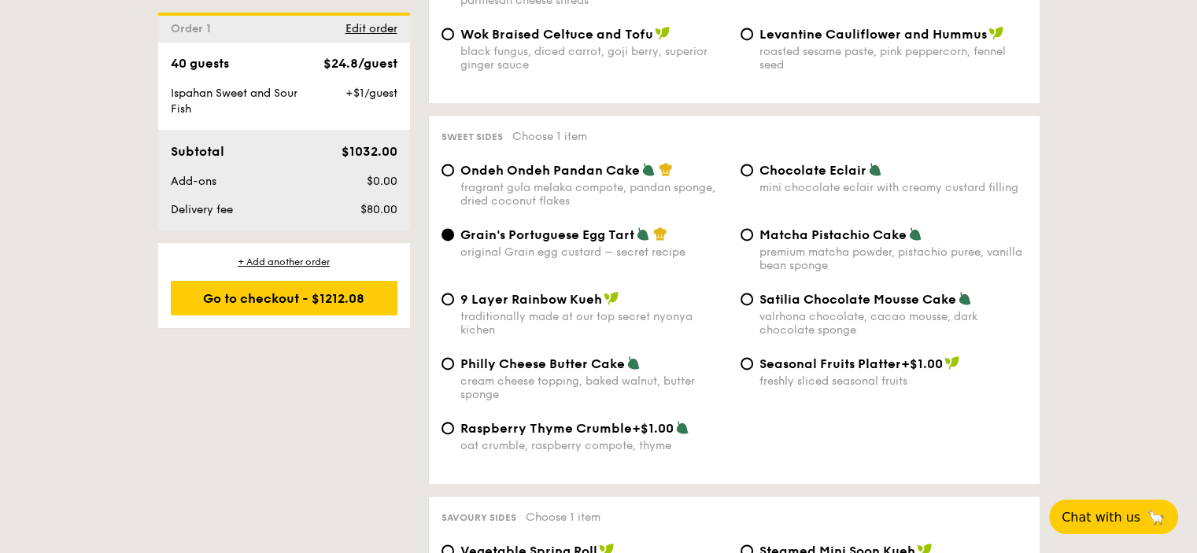
type input "40 guests"
click at [850, 240] on span "Matcha Pistachio Cake" at bounding box center [832, 234] width 147 height 15
click at [753, 240] on input "Matcha Pistachio Cake premium matcha powder, pistachio puree, vanilla bean spon…" at bounding box center [746, 234] width 13 height 13
radio input "true"
click at [593, 178] on span "Ondeh Ondeh Pandan Cake" at bounding box center [549, 170] width 179 height 15
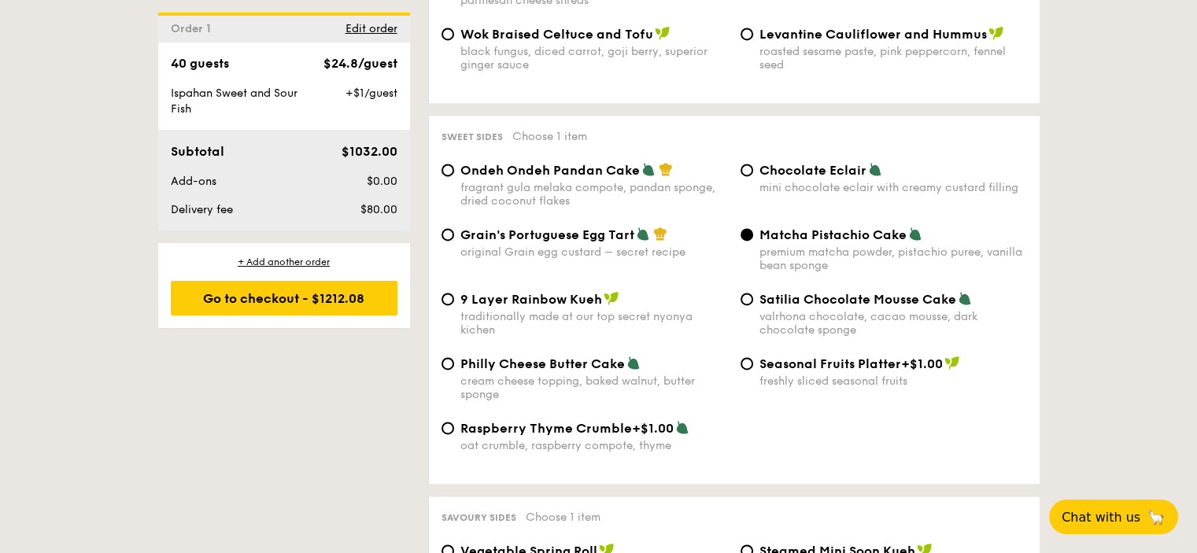
click at [454, 176] on input "Ondeh Ondeh Pandan Cake fragrant [PERSON_NAME] melaka compote, pandan sponge, d…" at bounding box center [447, 170] width 13 height 13
radio input "true"
drag, startPoint x: 458, startPoint y: 179, endPoint x: 633, endPoint y: 180, distance: 175.4
click at [633, 180] on div "Ondeh Ondeh Pandan Cake fragrant [PERSON_NAME] melaka compote, pandan sponge, d…" at bounding box center [584, 185] width 299 height 46
copy span "Ondeh Ondeh Pandan Cake"
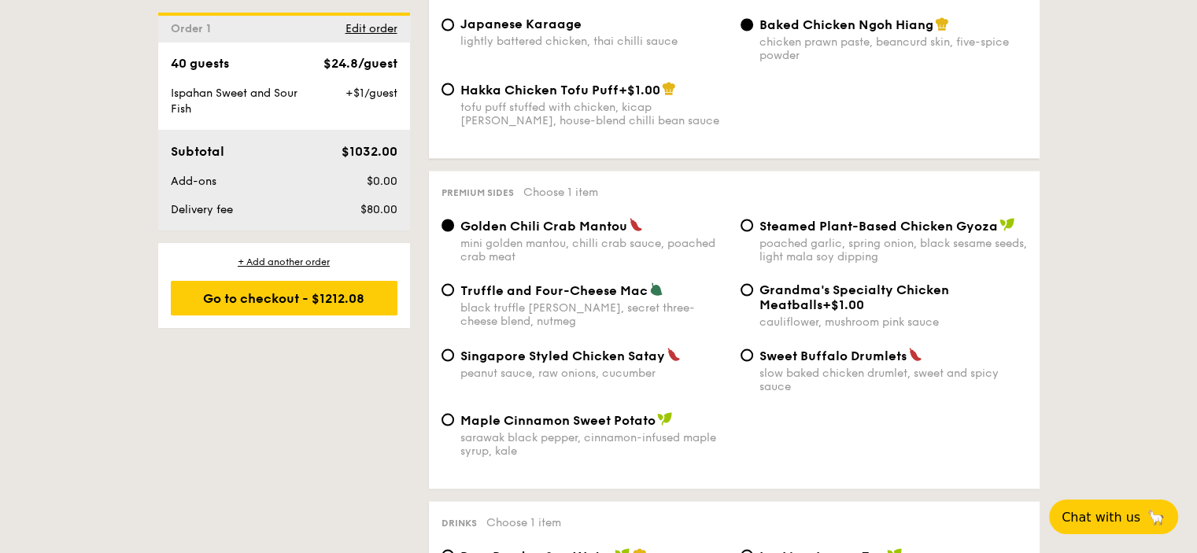
scroll to position [2972, 0]
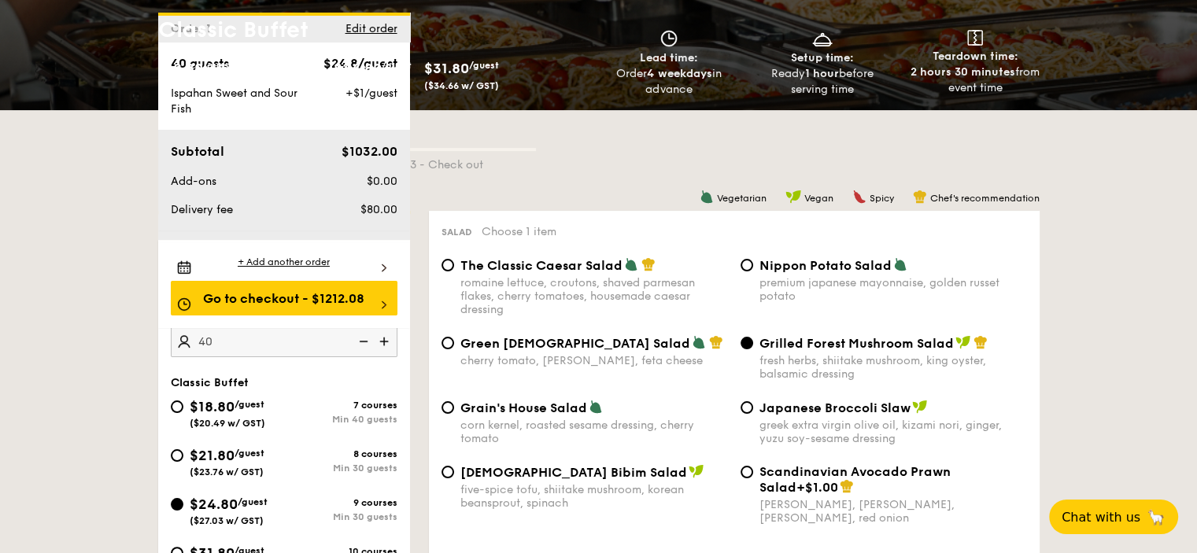
select select
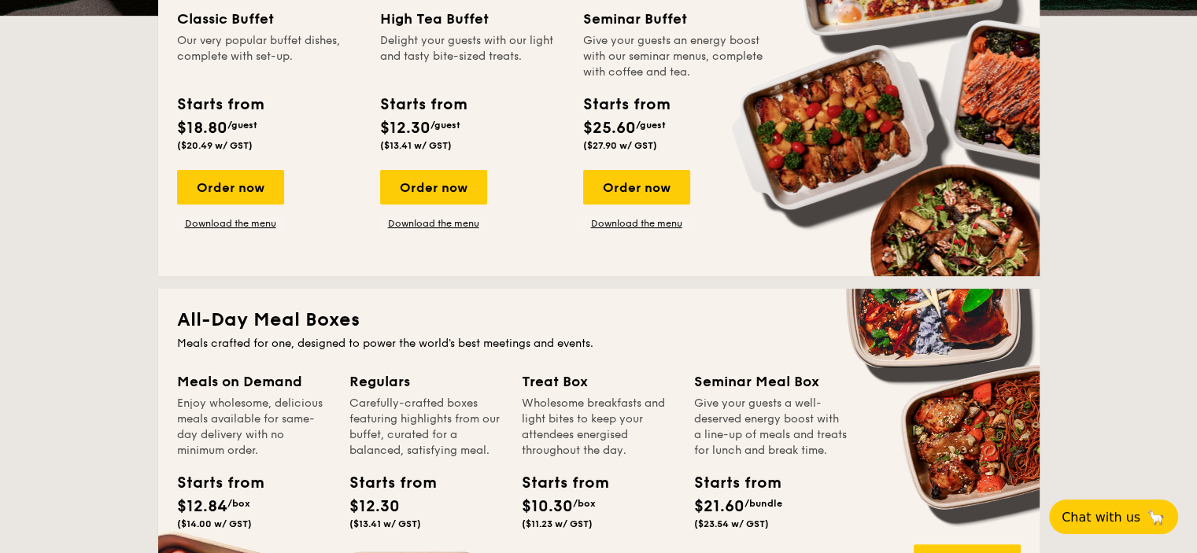
scroll to position [390, 0]
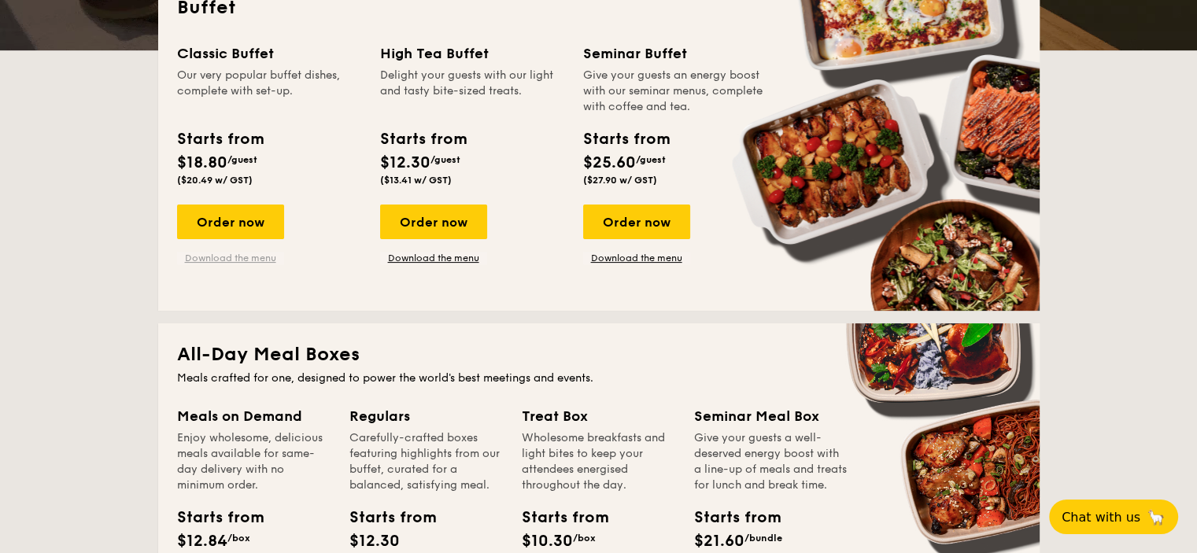
click at [224, 254] on link "Download the menu" at bounding box center [230, 258] width 107 height 13
